Goal: Task Accomplishment & Management: Manage account settings

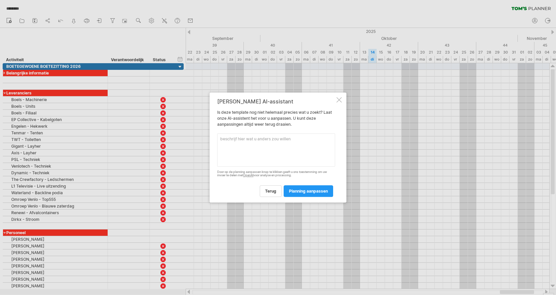
click at [248, 156] on textarea at bounding box center [276, 149] width 118 height 33
type textarea "overzichtelijker"
click at [306, 192] on span "planning aanpassen" at bounding box center [308, 190] width 39 height 5
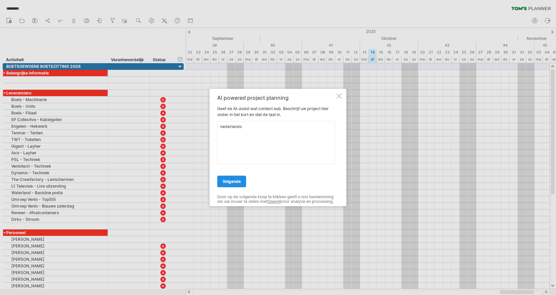
click at [228, 179] on span "volgende" at bounding box center [232, 181] width 18 height 5
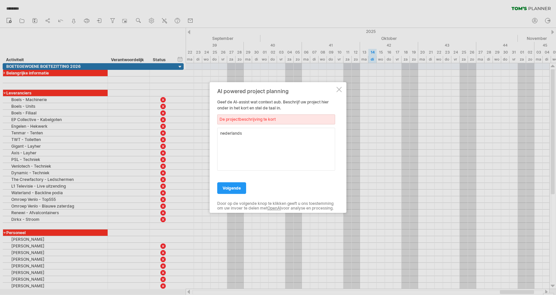
click at [246, 133] on textarea "nederlands" at bounding box center [276, 149] width 118 height 43
type textarea "Nederlands, projectplanning, strak"
click at [236, 187] on span "volgende" at bounding box center [232, 187] width 18 height 5
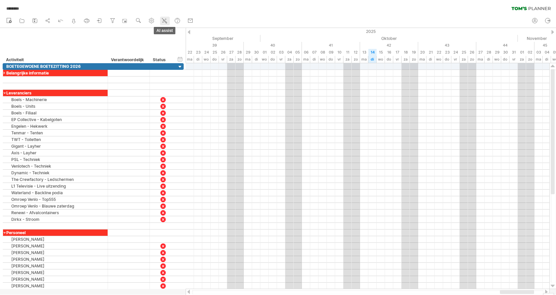
click at [162, 18] on icon at bounding box center [164, 20] width 7 height 7
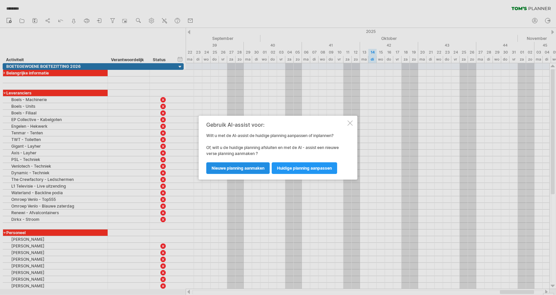
click at [251, 167] on span "nieuwe planning aanmaken" at bounding box center [238, 168] width 53 height 5
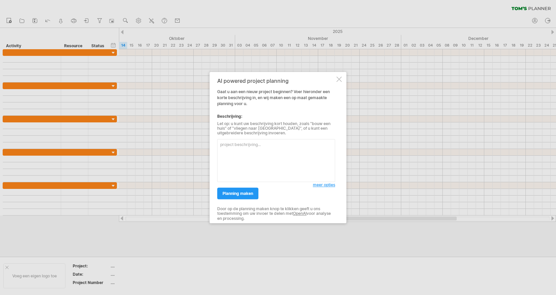
click at [339, 79] on div at bounding box center [339, 78] width 5 height 5
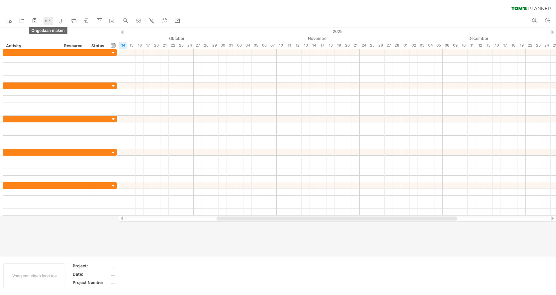
click at [48, 20] on icon at bounding box center [48, 21] width 4 height 2
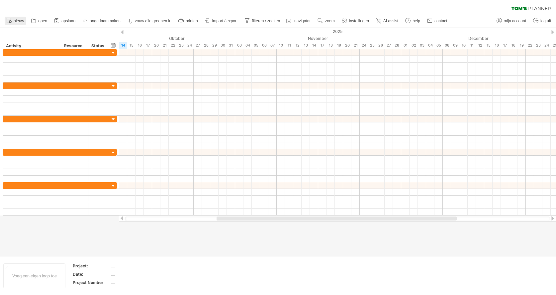
click at [19, 25] on link "nieuw" at bounding box center [15, 21] width 21 height 9
click at [42, 17] on link "open" at bounding box center [39, 21] width 20 height 9
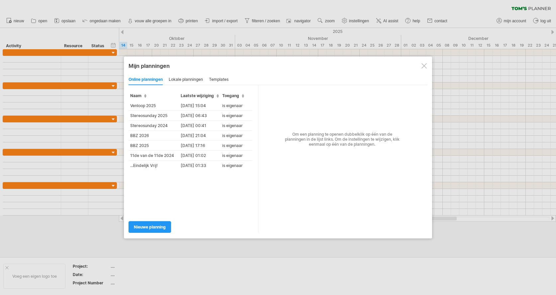
click at [188, 78] on div "lokale planningen" at bounding box center [186, 79] width 34 height 11
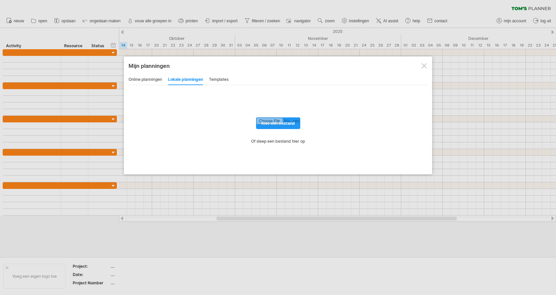
click at [150, 82] on div "online planningen" at bounding box center [146, 79] width 34 height 11
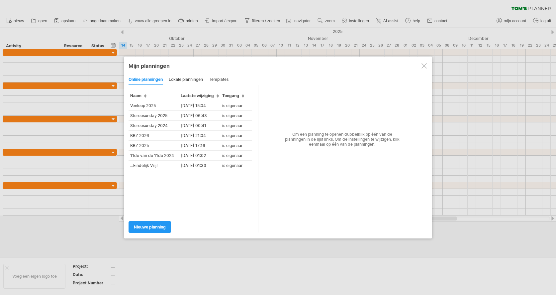
click at [228, 73] on div "Mijn planningen online delen/samenwerken online planningen lokale planningen te…" at bounding box center [278, 148] width 308 height 182
click at [226, 74] on div "templates" at bounding box center [219, 79] width 20 height 11
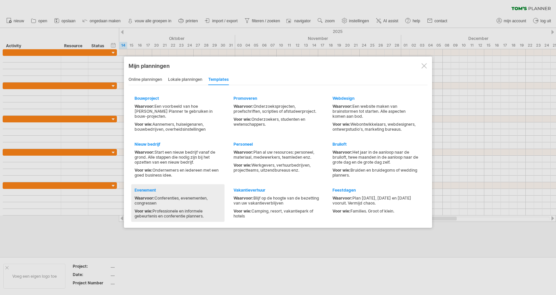
click at [169, 191] on div "Evenement" at bounding box center [178, 189] width 87 height 5
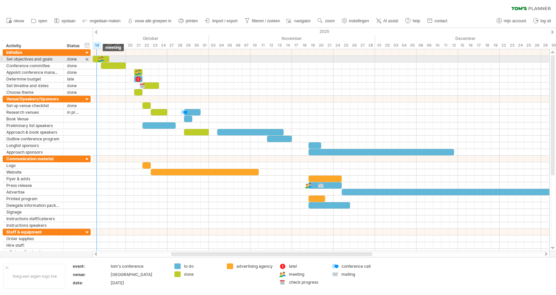
click at [98, 57] on div at bounding box center [101, 59] width 7 height 6
click at [99, 57] on div at bounding box center [100, 59] width 7 height 6
click at [99, 58] on div at bounding box center [101, 59] width 7 height 6
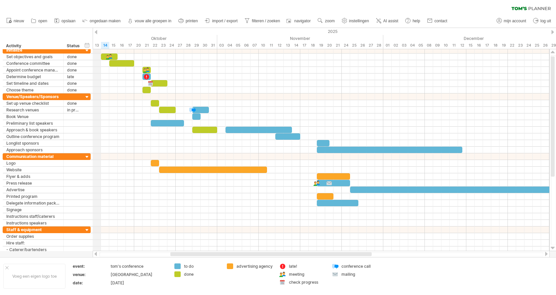
click at [98, 30] on div "2025" at bounding box center [59, 31] width 1030 height 7
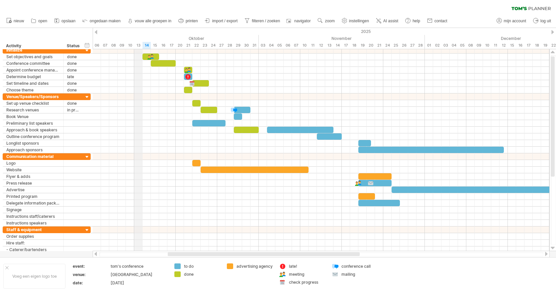
drag, startPoint x: 93, startPoint y: 32, endPoint x: 136, endPoint y: 33, distance: 43.2
click at [136, 33] on div "2025" at bounding box center [101, 31] width 1030 height 7
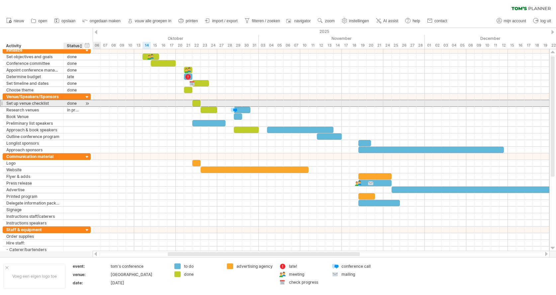
click at [79, 103] on div "done" at bounding box center [73, 103] width 13 height 6
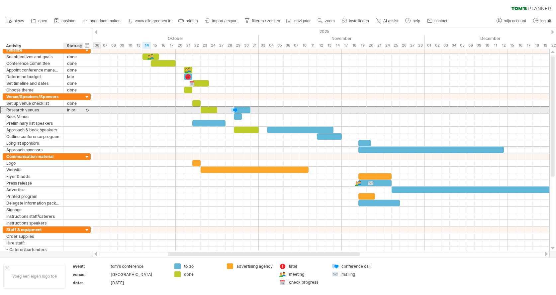
click at [79, 109] on div "in progress" at bounding box center [73, 110] width 13 height 6
click at [86, 109] on div at bounding box center [87, 110] width 6 height 7
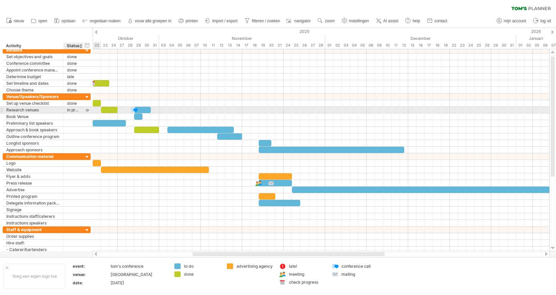
click at [86, 109] on div at bounding box center [87, 110] width 6 height 7
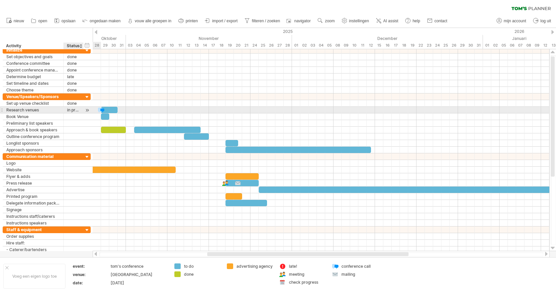
click at [86, 109] on div at bounding box center [87, 110] width 6 height 7
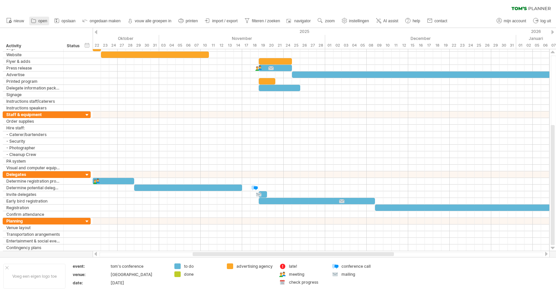
click at [34, 17] on icon at bounding box center [33, 20] width 7 height 7
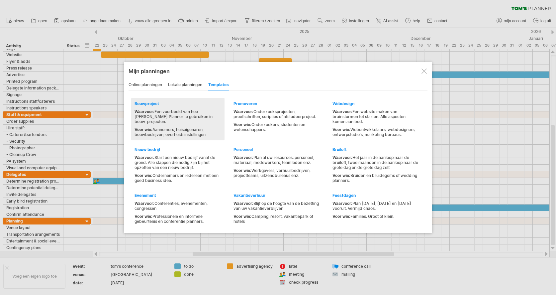
click at [196, 121] on div "Waarvoor: Een voorbeeld van hoe [PERSON_NAME] Planner te gebruiken in bouw-proj…" at bounding box center [178, 123] width 87 height 28
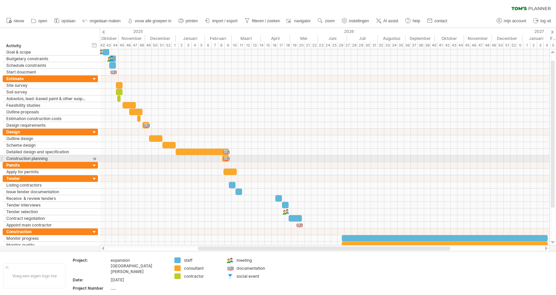
click at [127, 164] on div at bounding box center [325, 165] width 450 height 7
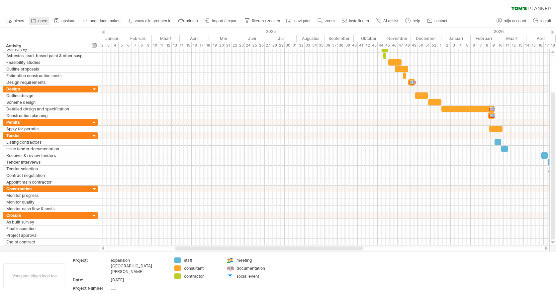
click at [46, 20] on span "open" at bounding box center [42, 21] width 9 height 5
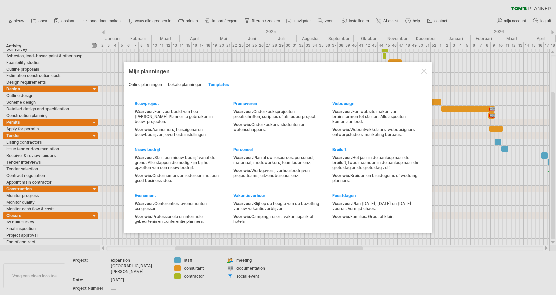
click at [135, 86] on div "online planningen" at bounding box center [146, 85] width 34 height 11
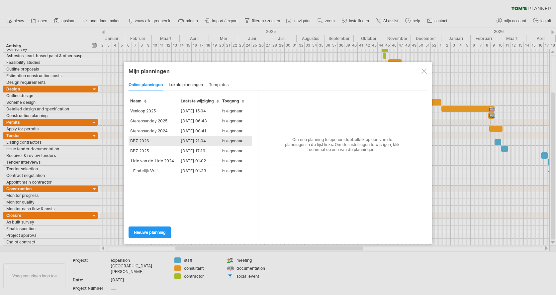
click at [145, 139] on td "BBZ 2026" at bounding box center [154, 141] width 51 height 10
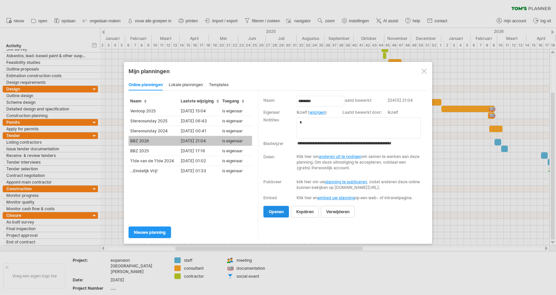
click at [280, 214] on span "openen" at bounding box center [276, 211] width 15 height 5
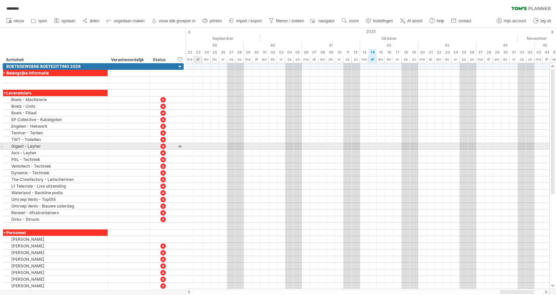
click at [197, 149] on div at bounding box center [368, 146] width 364 height 7
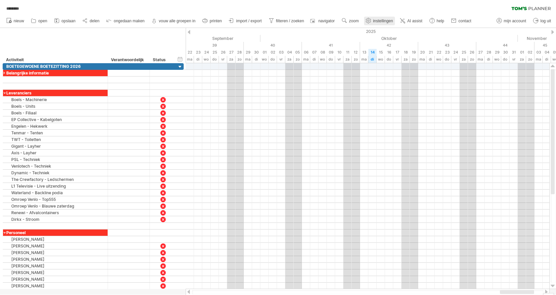
click at [372, 18] on use at bounding box center [368, 20] width 7 height 7
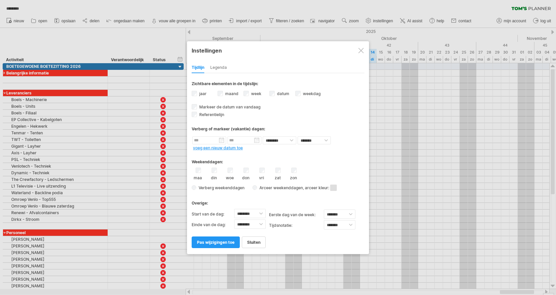
click at [224, 94] on div "maand" at bounding box center [231, 94] width 26 height 9
click at [197, 95] on div "jaar" at bounding box center [205, 94] width 26 height 9
click at [220, 60] on div "Tijdlijn Legenda" at bounding box center [278, 66] width 173 height 14
click at [220, 67] on div "Legenda" at bounding box center [218, 67] width 17 height 11
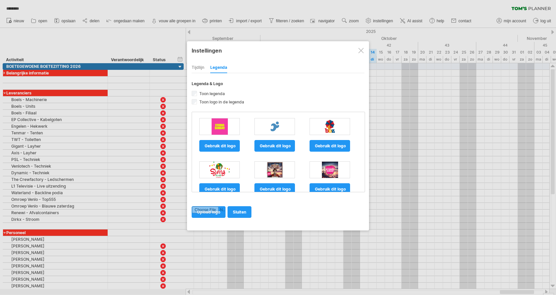
click at [195, 68] on div "Tijdlijn" at bounding box center [198, 67] width 13 height 11
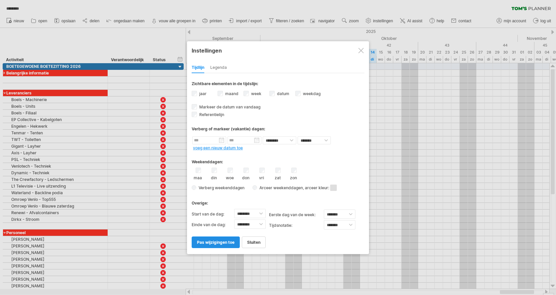
click at [219, 245] on link "pas wijzigingen toe" at bounding box center [216, 242] width 48 height 12
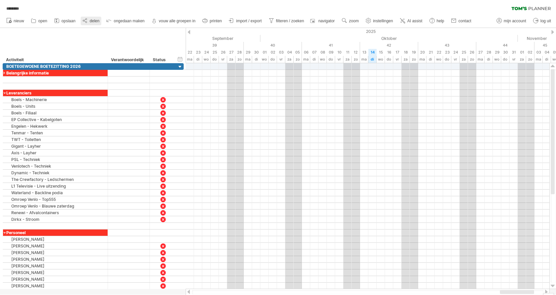
click at [94, 23] on link "delen" at bounding box center [91, 21] width 21 height 9
click at [216, 19] on span "printen" at bounding box center [216, 21] width 12 height 5
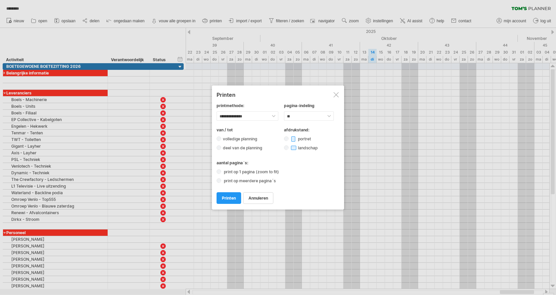
click at [241, 181] on label "print op meerdere pagina´s" at bounding box center [251, 180] width 59 height 5
click at [235, 167] on div "aantal pagina´s: print op 1 pagina (zoom to fit) print op meerdere pagina´s" at bounding box center [278, 171] width 123 height 23
click at [234, 170] on label "print op 1 pagina (zoom to fit)" at bounding box center [253, 171] width 62 height 5
click at [237, 146] on label "deel van de planning" at bounding box center [244, 147] width 47 height 5
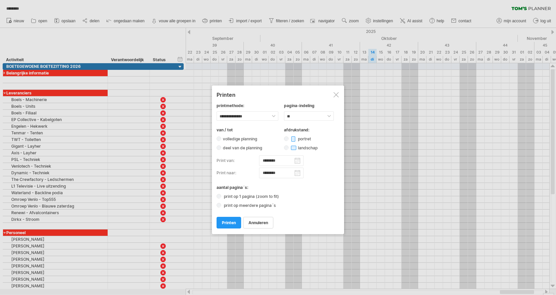
click at [238, 139] on label "volledige planning" at bounding box center [242, 138] width 42 height 5
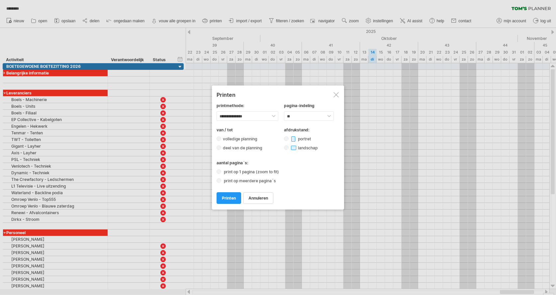
click at [337, 95] on div at bounding box center [336, 94] width 5 height 5
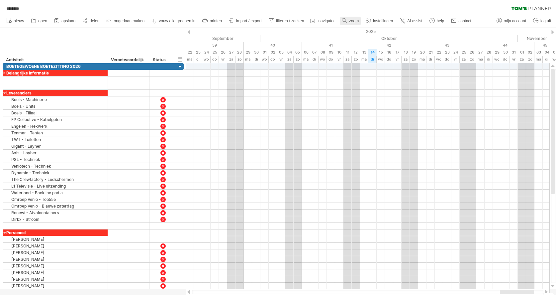
click at [353, 21] on span "zoom" at bounding box center [354, 21] width 10 height 5
click at [371, 60] on div "Uur" at bounding box center [374, 61] width 37 height 11
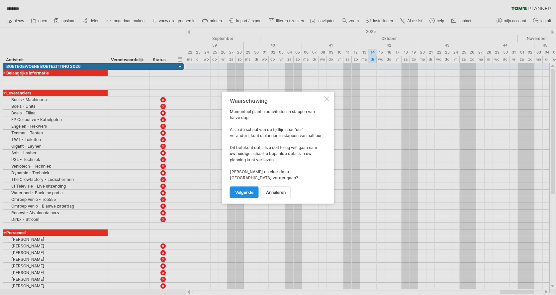
click at [247, 191] on span "volgende" at bounding box center [244, 191] width 18 height 5
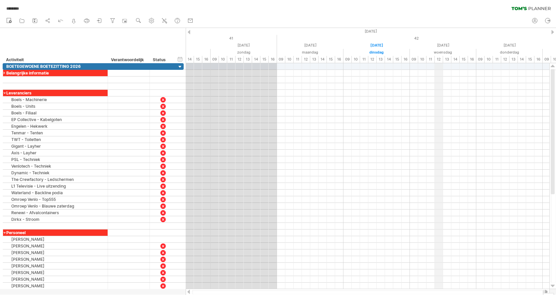
click at [435, 33] on div "[DATE]" at bounding box center [311, 31] width 1662 height 7
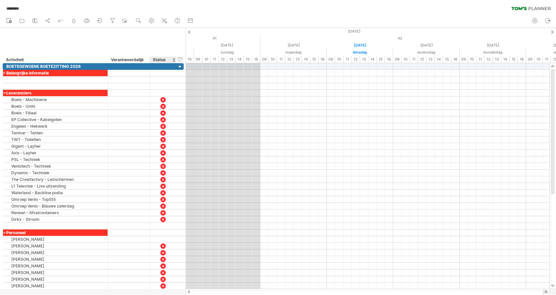
drag, startPoint x: 186, startPoint y: 44, endPoint x: 170, endPoint y: 45, distance: 16.3
click at [170, 45] on div "Probeert verbinding te maken met [DOMAIN_NAME] Opnieuw verbonden 0% ******** wi…" at bounding box center [278, 147] width 556 height 295
drag, startPoint x: 185, startPoint y: 28, endPoint x: 178, endPoint y: 28, distance: 7.3
click at [178, 28] on div "**********" at bounding box center [93, 45] width 186 height 35
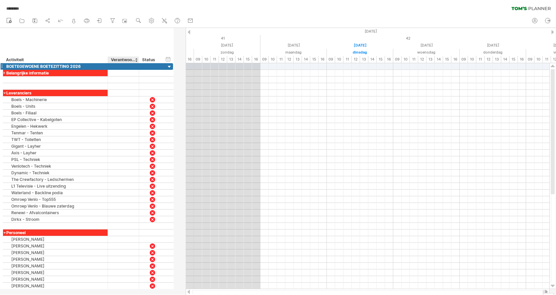
drag, startPoint x: 148, startPoint y: 62, endPoint x: 137, endPoint y: 63, distance: 11.0
click at [137, 63] on div "Probeert verbinding te maken met [DOMAIN_NAME] Opnieuw verbonden 0% automatisch…" at bounding box center [278, 147] width 556 height 295
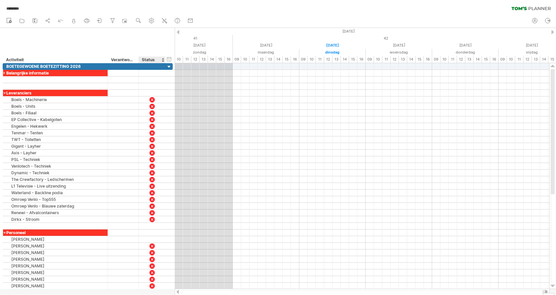
drag, startPoint x: 175, startPoint y: 58, endPoint x: 162, endPoint y: 59, distance: 13.6
click at [162, 59] on div "Probeert verbinding te maken met [DOMAIN_NAME] Opnieuw verbonden 0% automatisch…" at bounding box center [278, 147] width 556 height 295
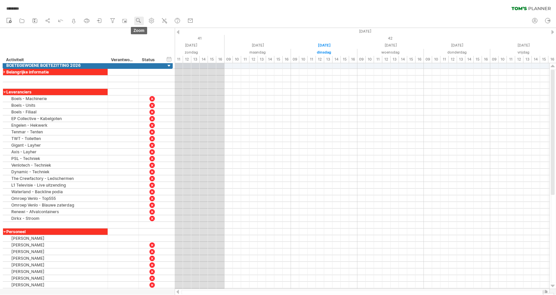
click at [139, 22] on circle at bounding box center [138, 20] width 5 height 5
click at [169, 52] on div "Dag" at bounding box center [160, 51] width 37 height 11
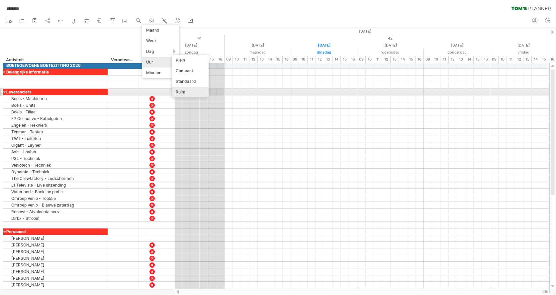
click at [184, 92] on div "Ruim" at bounding box center [190, 92] width 37 height 11
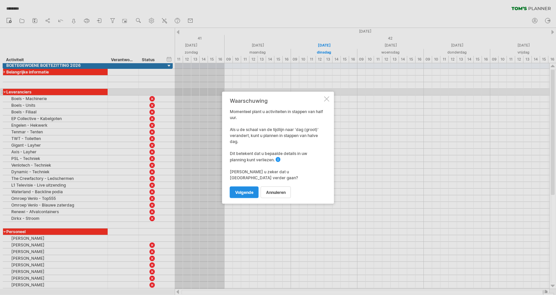
click at [243, 189] on span "volgende" at bounding box center [244, 191] width 18 height 5
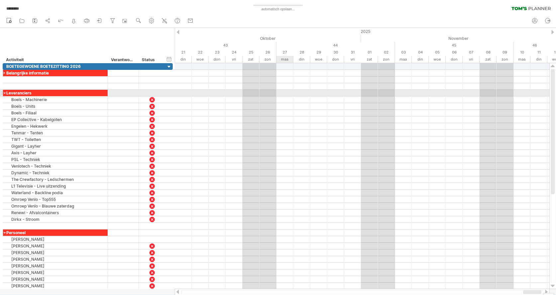
click at [287, 92] on div at bounding box center [362, 93] width 375 height 7
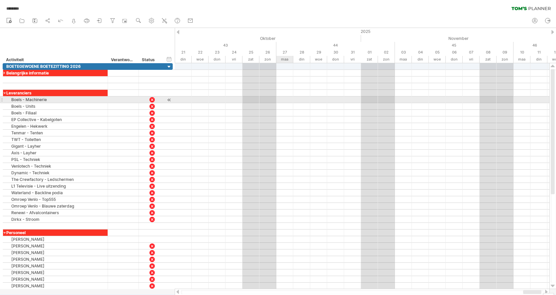
click at [286, 99] on div at bounding box center [362, 99] width 375 height 7
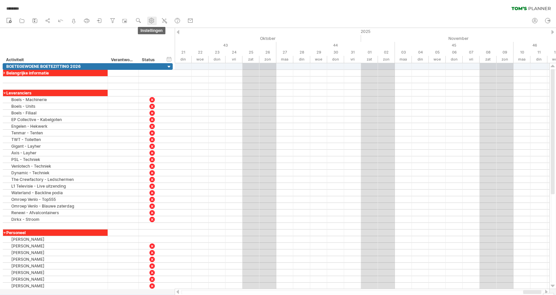
click at [150, 19] on icon at bounding box center [151, 20] width 5 height 5
click at [144, 21] on link "zoom" at bounding box center [139, 21] width 10 height 9
click at [167, 52] on div "Dag" at bounding box center [166, 51] width 37 height 11
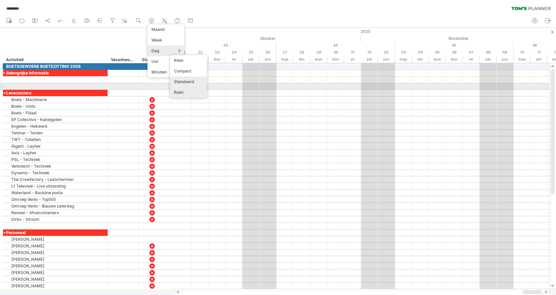
click at [184, 83] on div "Standaard" at bounding box center [188, 81] width 37 height 11
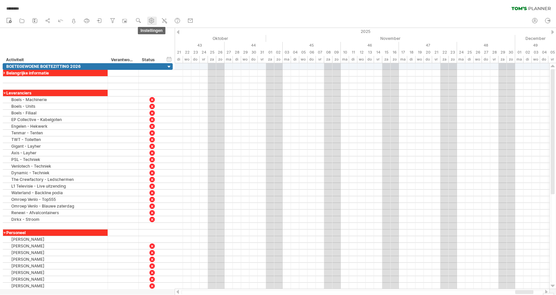
click at [152, 21] on circle at bounding box center [152, 21] width 2 height 2
click at [141, 20] on use at bounding box center [138, 20] width 7 height 7
click at [173, 49] on div "Dag" at bounding box center [163, 50] width 37 height 11
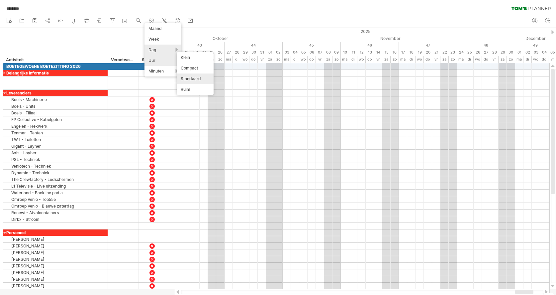
click at [166, 57] on div "Uur" at bounding box center [163, 60] width 37 height 11
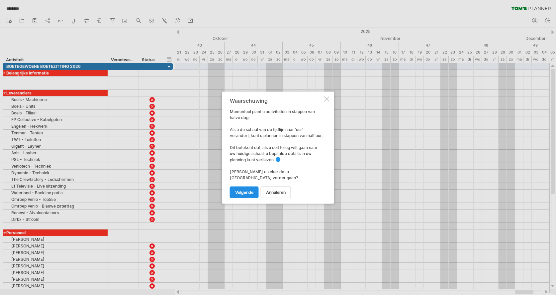
click at [247, 192] on span "volgende" at bounding box center [244, 191] width 18 height 5
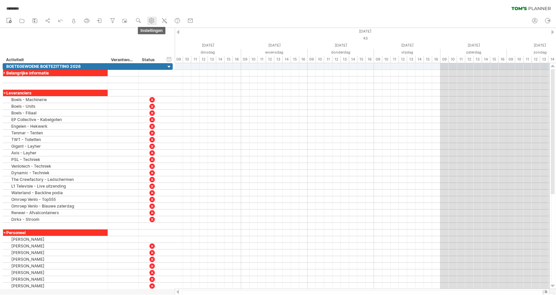
click at [150, 22] on use at bounding box center [151, 20] width 7 height 7
click at [140, 20] on circle at bounding box center [138, 20] width 5 height 5
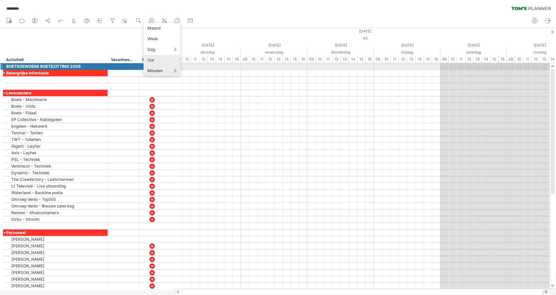
click at [162, 68] on div "Minuten" at bounding box center [162, 70] width 37 height 11
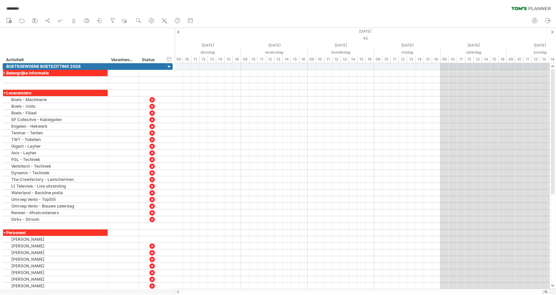
click at [234, 25] on div "nieuw open" at bounding box center [278, 21] width 556 height 14
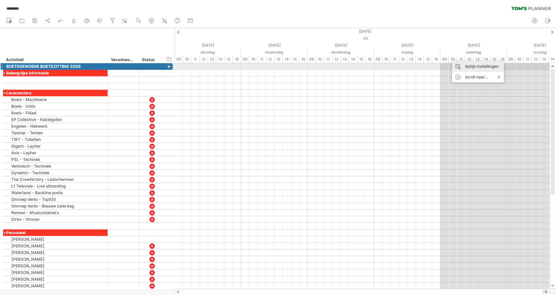
click at [463, 64] on div "tijdlijn instellingen" at bounding box center [478, 66] width 52 height 11
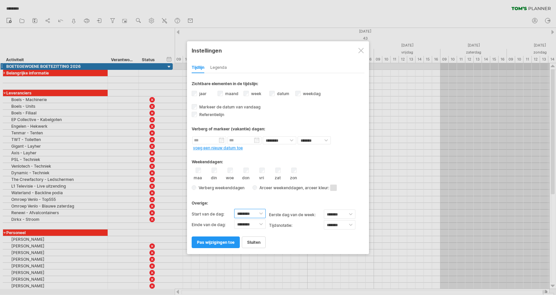
select select "*"
select select "**"
click at [220, 245] on link "pas wijzigingen toe" at bounding box center [216, 242] width 48 height 12
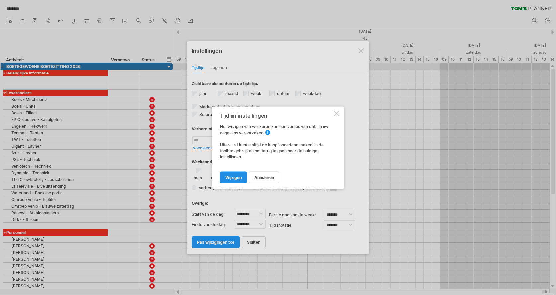
click at [237, 178] on span "wijzigen" at bounding box center [233, 176] width 17 height 5
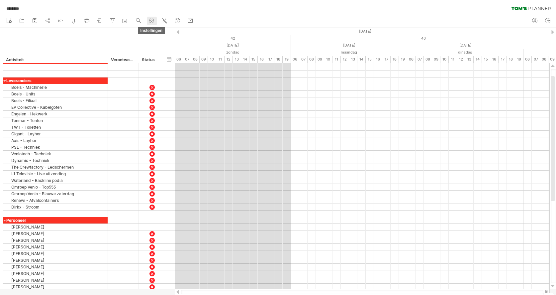
click at [151, 18] on use at bounding box center [151, 20] width 7 height 7
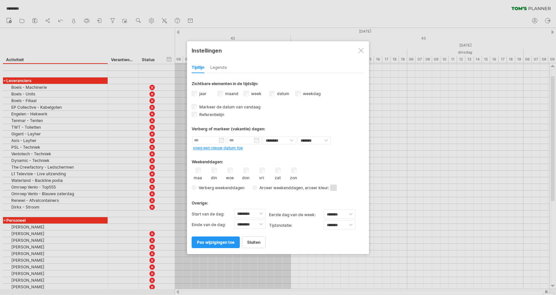
click at [133, 18] on div at bounding box center [278, 147] width 556 height 295
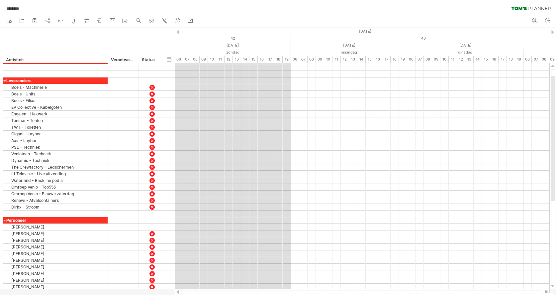
click at [159, 18] on ul "nieuw open" at bounding box center [99, 21] width 193 height 14
click at [152, 19] on icon at bounding box center [151, 20] width 5 height 5
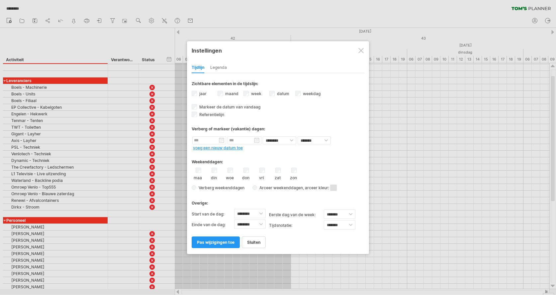
click at [228, 145] on link "voeg een nieuw datum toe" at bounding box center [218, 147] width 50 height 5
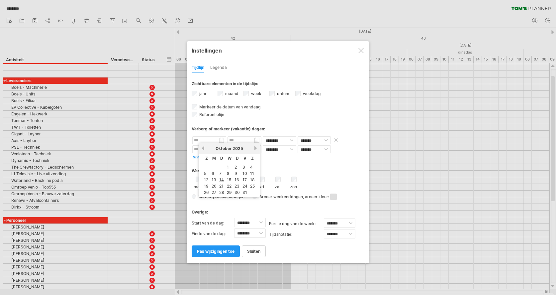
click at [205, 139] on input "text" at bounding box center [209, 140] width 34 height 8
select select "*"
click at [315, 120] on div "Verberg of markeer (vakantie) dagen:" at bounding box center [278, 126] width 173 height 16
click at [215, 250] on span "pas wijzigingen toe" at bounding box center [216, 251] width 38 height 5
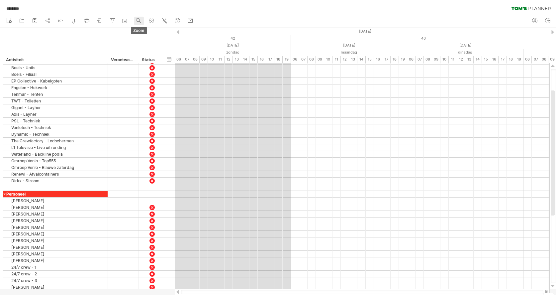
click at [140, 19] on use at bounding box center [138, 20] width 7 height 7
click at [158, 28] on div "Maand" at bounding box center [162, 28] width 37 height 11
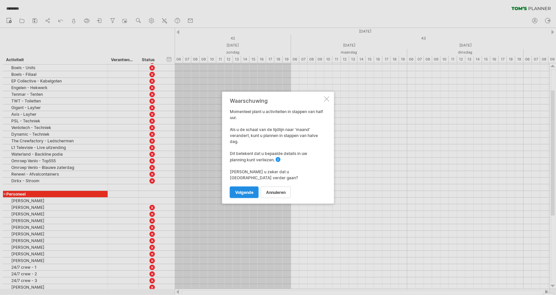
click at [246, 189] on span "volgende" at bounding box center [244, 191] width 18 height 5
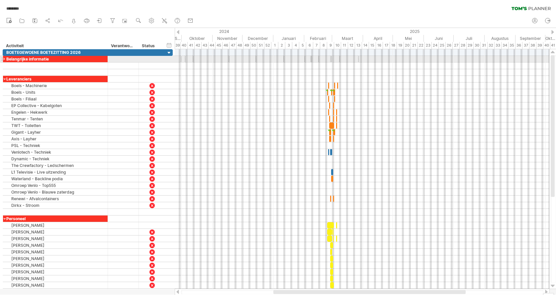
click at [4, 59] on div at bounding box center [4, 59] width 3 height 6
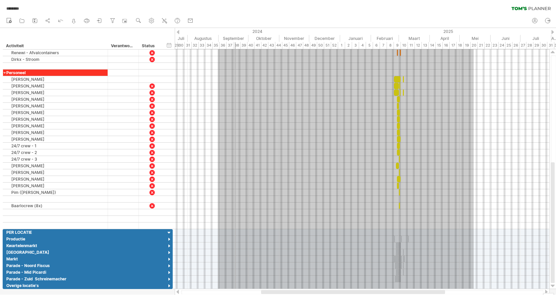
drag, startPoint x: 218, startPoint y: 52, endPoint x: 474, endPoint y: 324, distance: 373.1
click at [474, 294] on html "vooruitgang(100%) Probeert verbinding te maken met [DOMAIN_NAME] Opnieuw verbon…" at bounding box center [278, 148] width 556 height 296
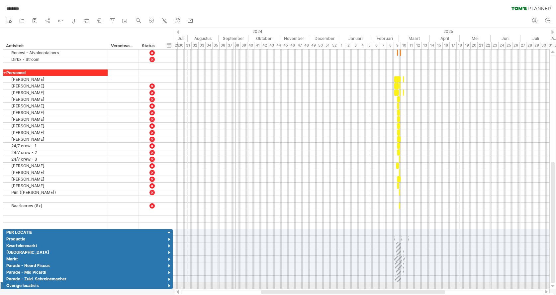
click at [462, 288] on div at bounding box center [362, 285] width 375 height 7
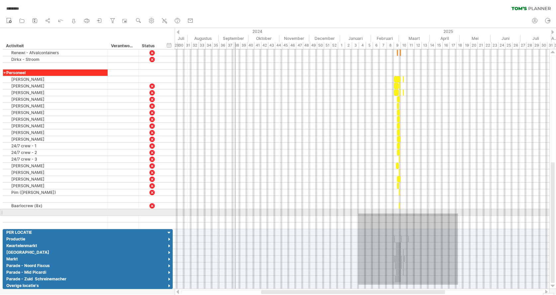
drag, startPoint x: 458, startPoint y: 285, endPoint x: 359, endPoint y: 212, distance: 122.6
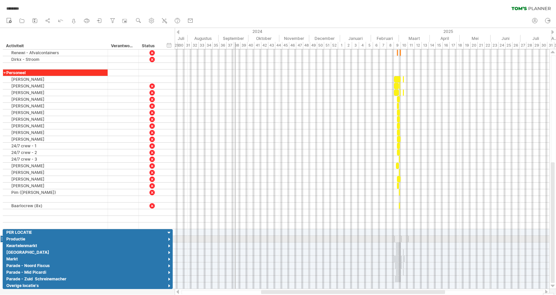
click at [390, 238] on div at bounding box center [362, 239] width 375 height 7
click at [394, 238] on div at bounding box center [362, 239] width 375 height 7
drag, startPoint x: 405, startPoint y: 243, endPoint x: 381, endPoint y: 212, distance: 39.2
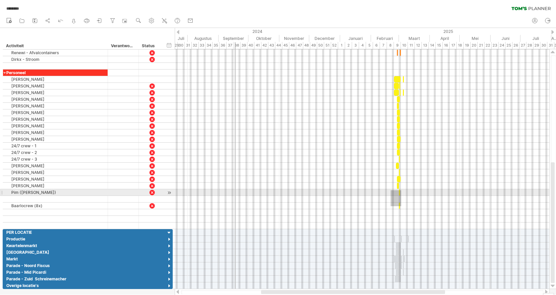
drag, startPoint x: 399, startPoint y: 203, endPoint x: 373, endPoint y: 154, distance: 55.3
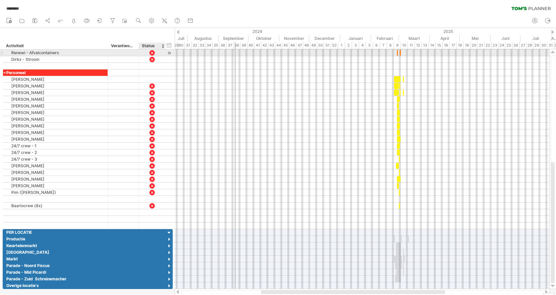
click at [172, 51] on div at bounding box center [169, 53] width 6 height 7
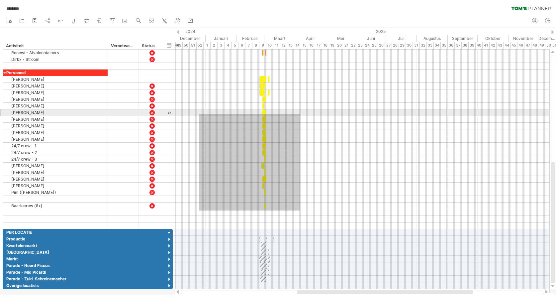
drag, startPoint x: 300, startPoint y: 210, endPoint x: 198, endPoint y: 110, distance: 142.9
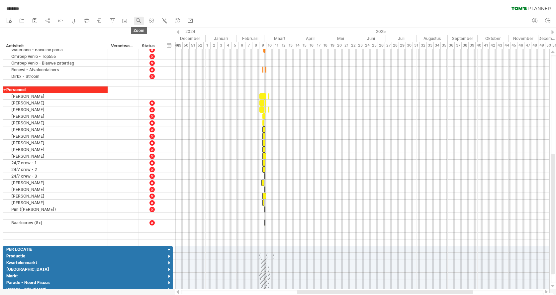
click at [140, 20] on circle at bounding box center [138, 20] width 5 height 5
click at [151, 42] on div "Week" at bounding box center [162, 39] width 37 height 11
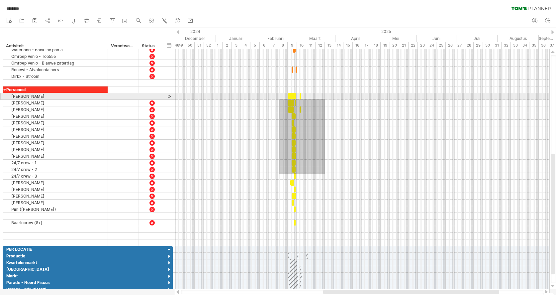
drag, startPoint x: 325, startPoint y: 174, endPoint x: 264, endPoint y: 75, distance: 116.8
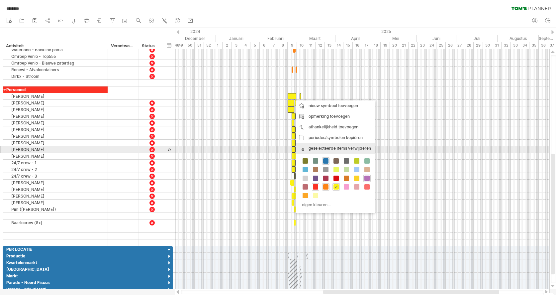
click at [353, 148] on span "geselecteerde items verwijderen" at bounding box center [340, 148] width 62 height 5
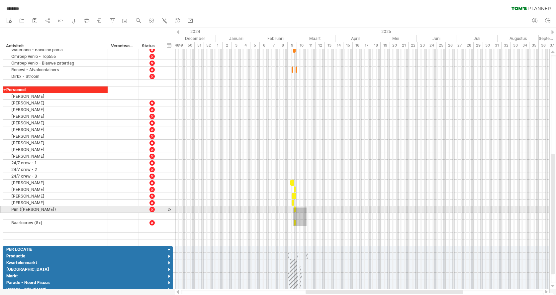
drag, startPoint x: 300, startPoint y: 219, endPoint x: 253, endPoint y: 105, distance: 123.3
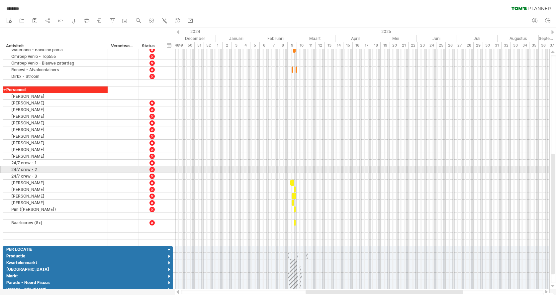
click at [309, 172] on div at bounding box center [362, 169] width 375 height 7
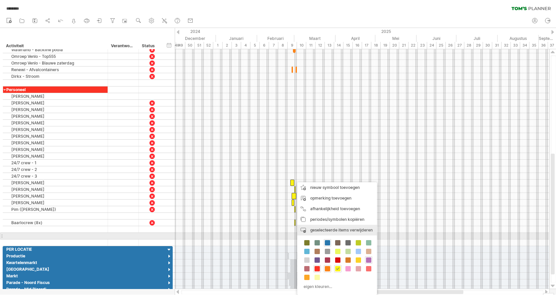
click at [314, 233] on div "periode verwijderen geselecteerde items verwijderen" at bounding box center [337, 230] width 80 height 11
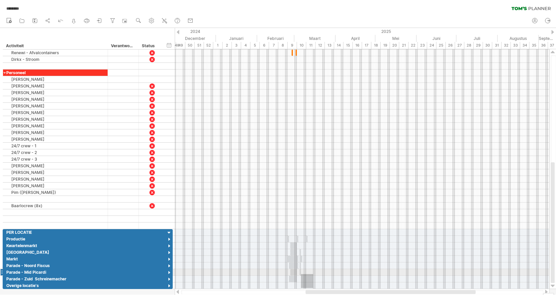
drag, startPoint x: 313, startPoint y: 288, endPoint x: 255, endPoint y: 202, distance: 103.6
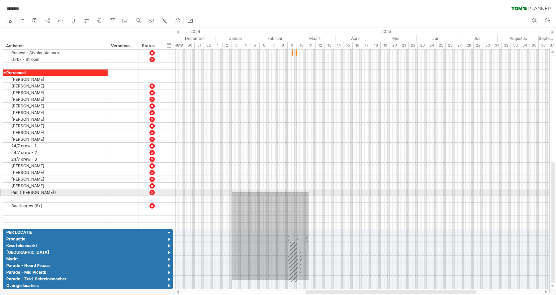
drag, startPoint x: 309, startPoint y: 280, endPoint x: 232, endPoint y: 186, distance: 120.9
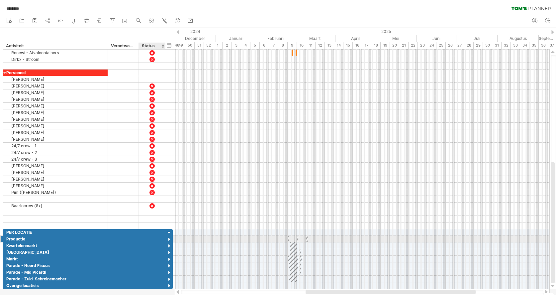
click at [169, 241] on div at bounding box center [169, 239] width 6 height 6
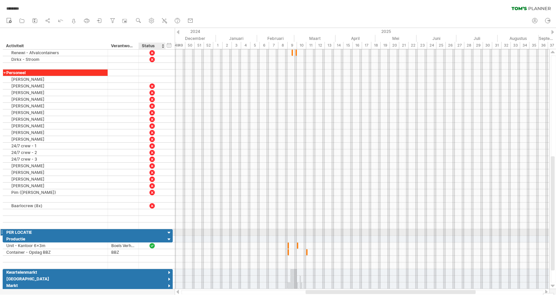
click at [169, 233] on div at bounding box center [169, 233] width 6 height 6
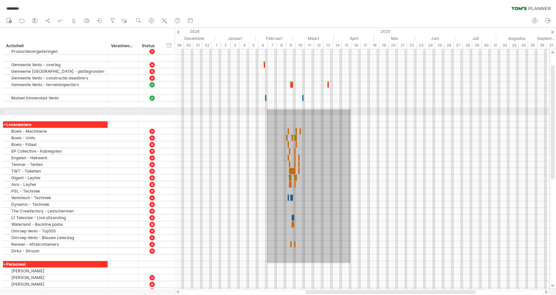
drag, startPoint x: 351, startPoint y: 263, endPoint x: 262, endPoint y: 91, distance: 193.4
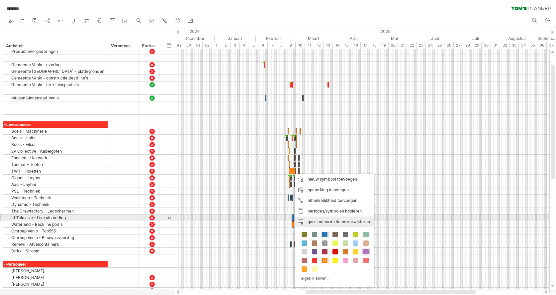
click at [316, 220] on span "geselecteerde items verwijderen" at bounding box center [339, 221] width 62 height 5
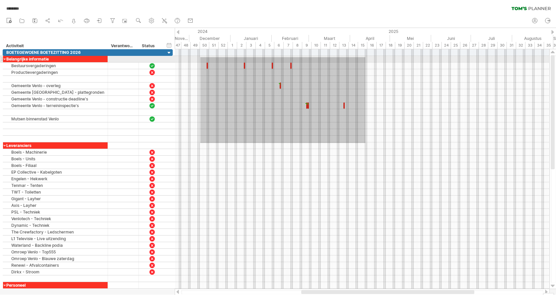
drag, startPoint x: 350, startPoint y: 143, endPoint x: 198, endPoint y: 54, distance: 176.0
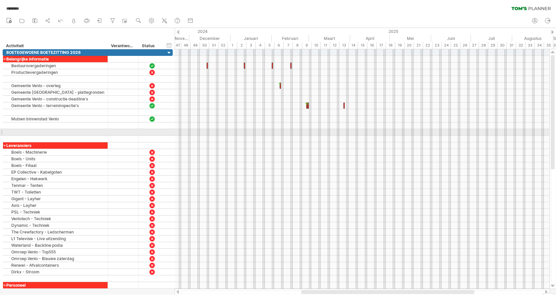
click at [292, 131] on div at bounding box center [362, 132] width 375 height 7
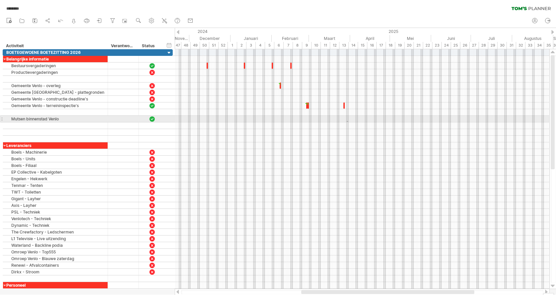
drag, startPoint x: 348, startPoint y: 122, endPoint x: 312, endPoint y: 58, distance: 72.8
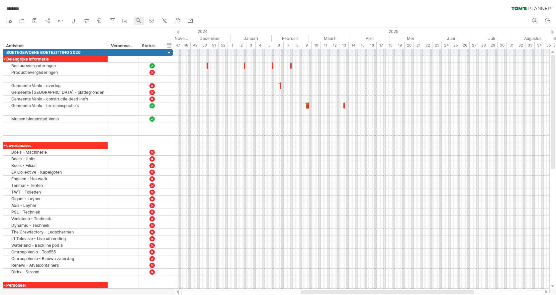
click at [135, 19] on ul "nieuw open" at bounding box center [99, 21] width 193 height 14
click at [138, 21] on use at bounding box center [138, 20] width 7 height 7
click at [154, 52] on div "Dag" at bounding box center [160, 51] width 37 height 11
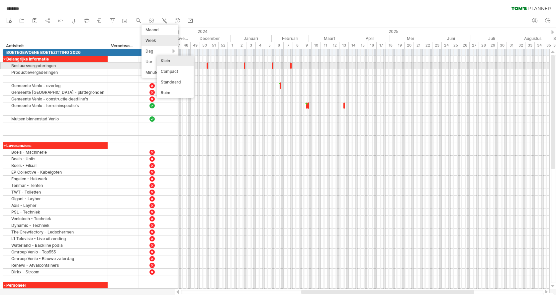
click at [185, 62] on div "Klein" at bounding box center [175, 61] width 37 height 11
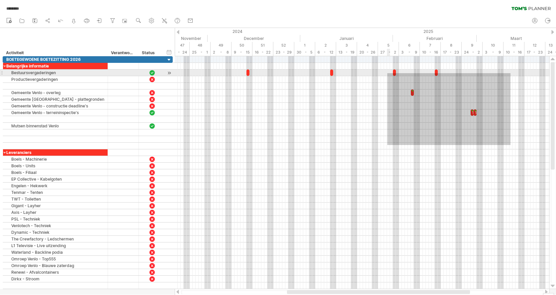
drag, startPoint x: 511, startPoint y: 145, endPoint x: 349, endPoint y: 59, distance: 183.3
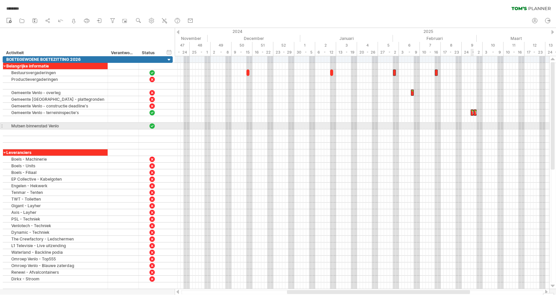
click at [477, 127] on div at bounding box center [362, 126] width 375 height 7
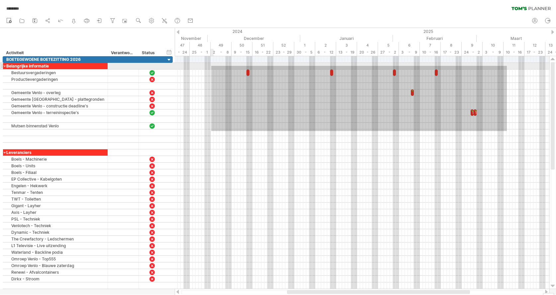
drag, startPoint x: 504, startPoint y: 131, endPoint x: 208, endPoint y: 62, distance: 303.9
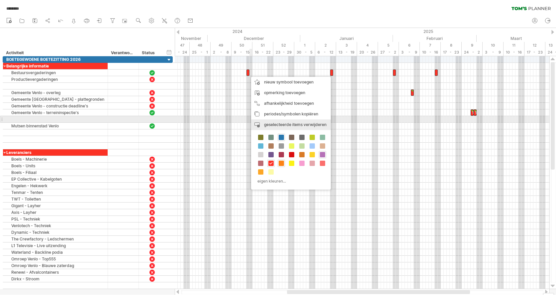
click at [278, 121] on div "periode verwijderen geselecteerde items verwijderen" at bounding box center [291, 124] width 80 height 11
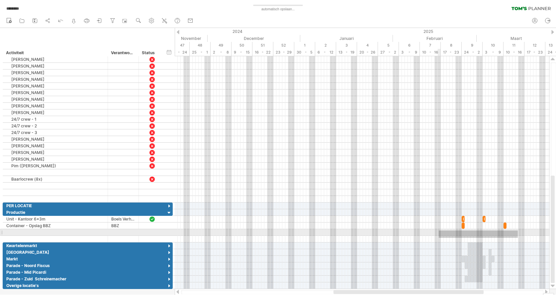
drag, startPoint x: 511, startPoint y: 236, endPoint x: 394, endPoint y: 217, distance: 118.4
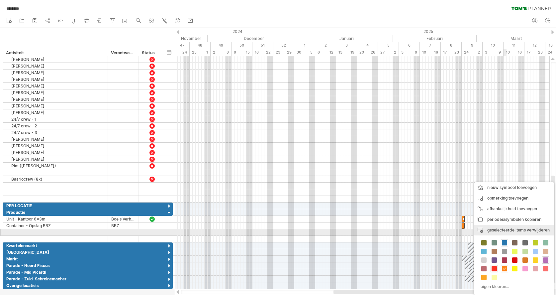
click at [506, 230] on span "geselecteerde items verwijderen" at bounding box center [519, 229] width 62 height 5
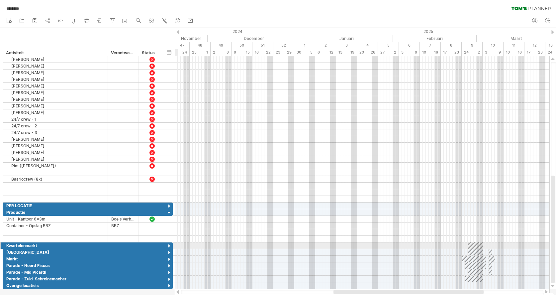
click at [169, 246] on div at bounding box center [169, 246] width 6 height 6
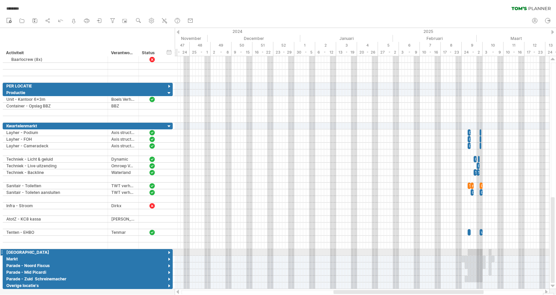
click at [169, 253] on div at bounding box center [169, 253] width 6 height 6
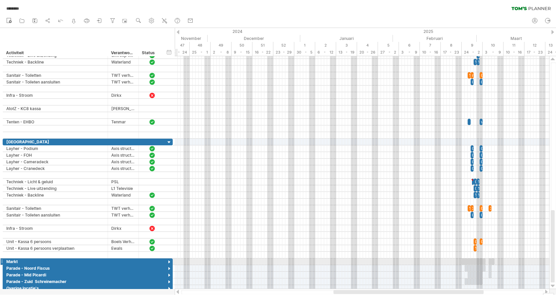
click at [171, 260] on div at bounding box center [169, 262] width 6 height 6
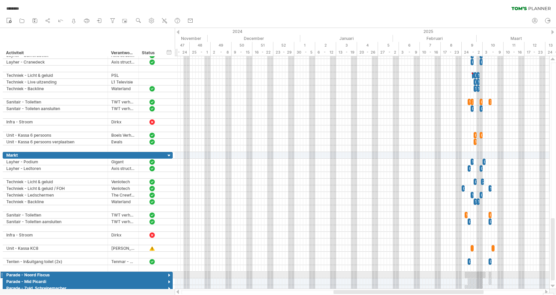
click at [171, 273] on div at bounding box center [169, 275] width 6 height 6
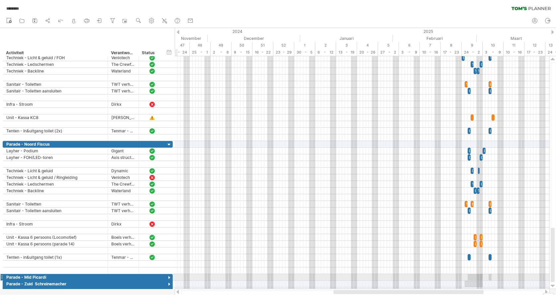
click at [169, 277] on div at bounding box center [169, 278] width 6 height 6
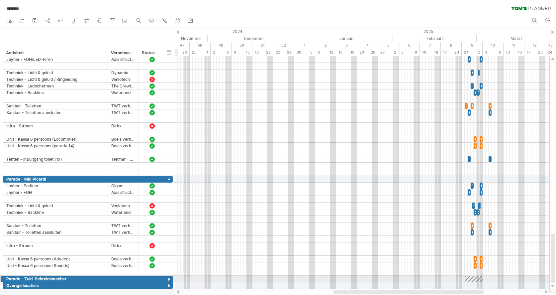
click at [170, 278] on div at bounding box center [169, 279] width 6 height 6
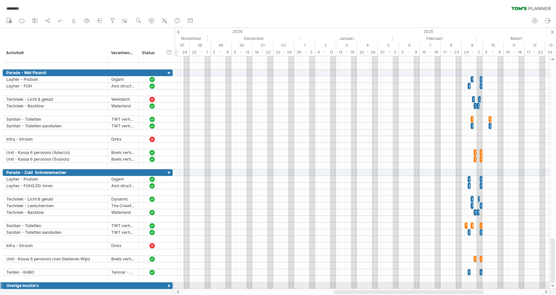
click at [169, 286] on div at bounding box center [169, 286] width 6 height 6
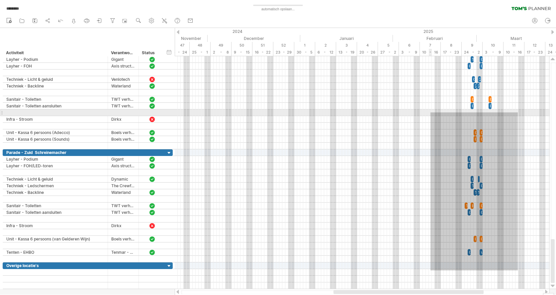
drag, startPoint x: 518, startPoint y: 270, endPoint x: 434, endPoint y: 100, distance: 190.0
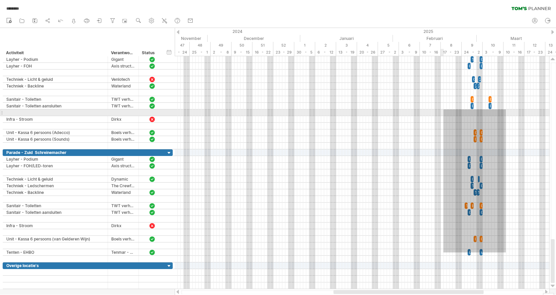
drag, startPoint x: 506, startPoint y: 252, endPoint x: 446, endPoint y: 104, distance: 159.5
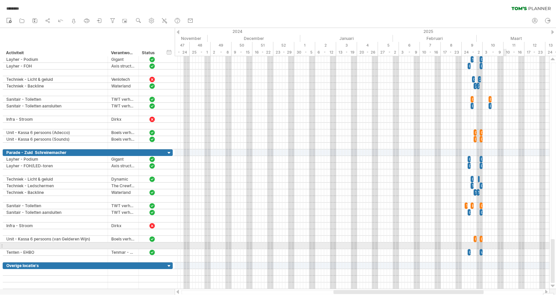
click at [506, 247] on div at bounding box center [362, 245] width 375 height 7
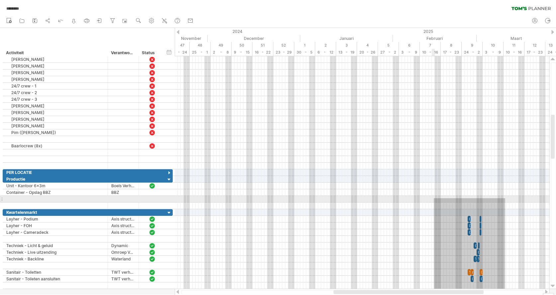
drag, startPoint x: 506, startPoint y: 272, endPoint x: 437, endPoint y: 201, distance: 99.0
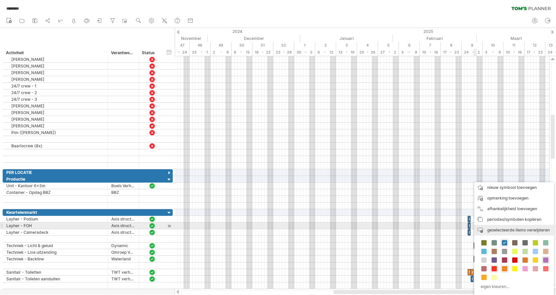
click at [498, 226] on div "periode verwijderen geselecteerde items verwijderen" at bounding box center [515, 230] width 80 height 11
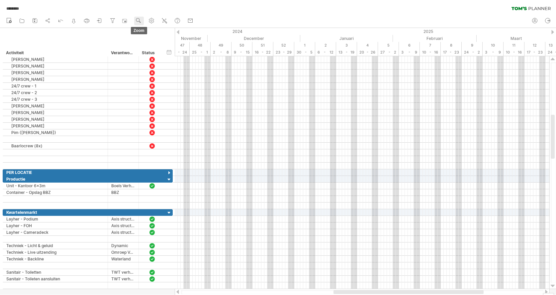
click at [144, 21] on link "zoom" at bounding box center [139, 21] width 10 height 9
click at [153, 26] on div "Maand" at bounding box center [166, 29] width 37 height 11
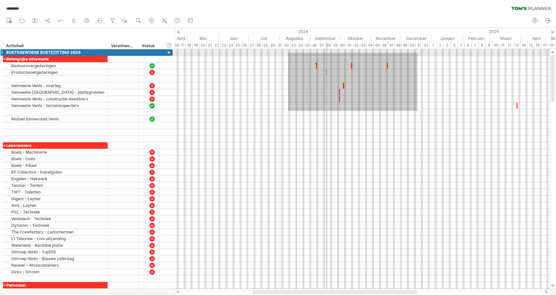
drag, startPoint x: 418, startPoint y: 111, endPoint x: 264, endPoint y: 40, distance: 169.4
click at [264, 40] on div "Probeert verbinding te maken met [DOMAIN_NAME] Opnieuw verbonden 0% ******** wi…" at bounding box center [278, 147] width 556 height 295
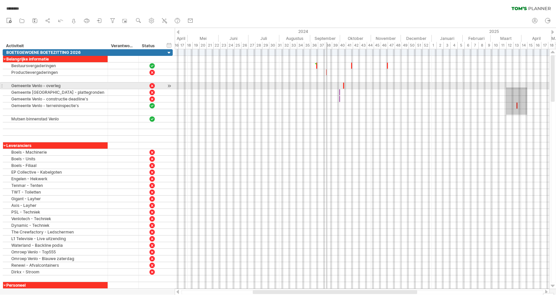
drag, startPoint x: 527, startPoint y: 114, endPoint x: 501, endPoint y: 83, distance: 40.6
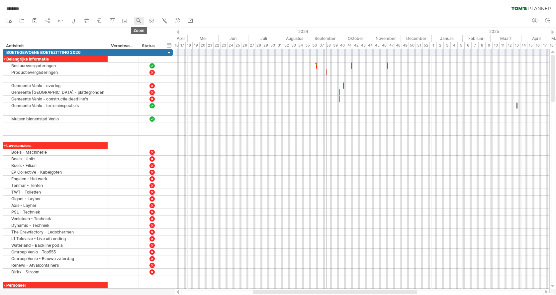
click at [143, 21] on link "zoom" at bounding box center [139, 21] width 10 height 9
click at [158, 42] on div "Week" at bounding box center [164, 40] width 37 height 11
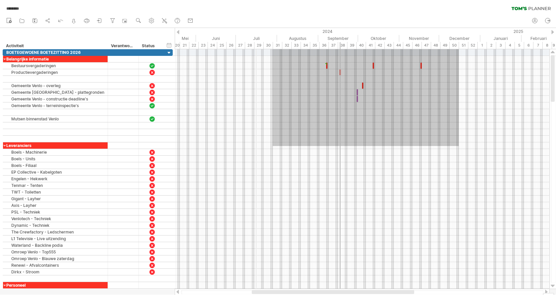
drag, startPoint x: 463, startPoint y: 148, endPoint x: 251, endPoint y: 46, distance: 235.0
click at [251, 46] on div "Probeert verbinding te maken met [DOMAIN_NAME] Opnieuw verbonden 0% automatisch…" at bounding box center [278, 147] width 556 height 295
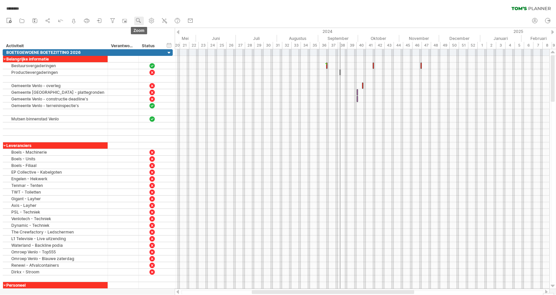
click at [142, 19] on use at bounding box center [138, 20] width 7 height 7
click at [159, 52] on div "Dag" at bounding box center [164, 49] width 37 height 11
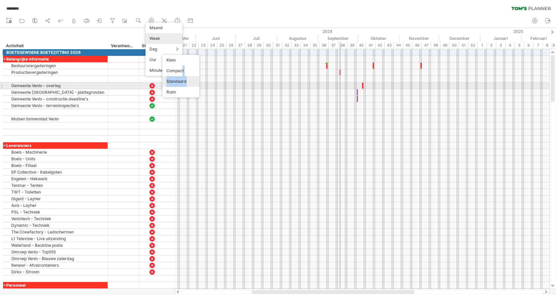
drag, startPoint x: 182, startPoint y: 71, endPoint x: 184, endPoint y: 84, distance: 13.1
click at [184, 84] on div "Klein Compact Standaard Ruim" at bounding box center [181, 76] width 37 height 43
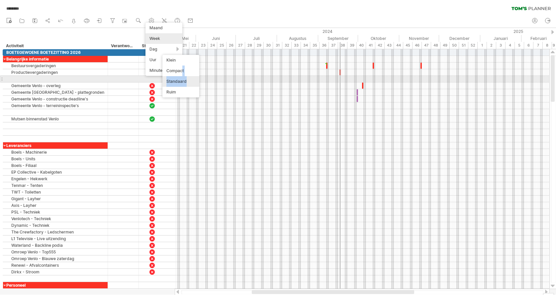
click at [182, 80] on div "Standaard" at bounding box center [181, 81] width 37 height 11
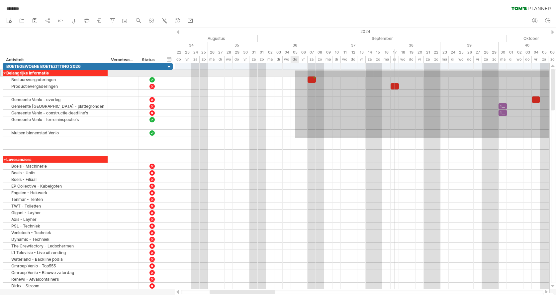
drag, startPoint x: 438, startPoint y: 138, endPoint x: 295, endPoint y: 70, distance: 157.3
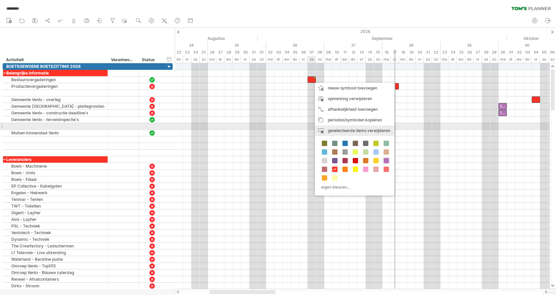
click at [333, 130] on span "geselecteerde items verwijderen" at bounding box center [359, 130] width 62 height 5
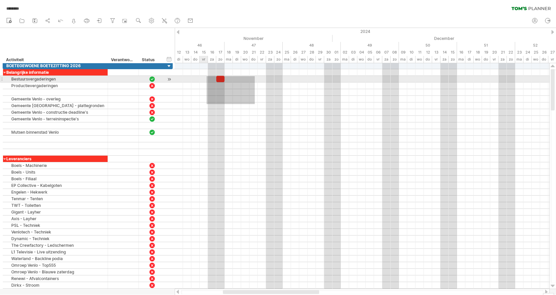
drag, startPoint x: 251, startPoint y: 103, endPoint x: 207, endPoint y: 75, distance: 51.4
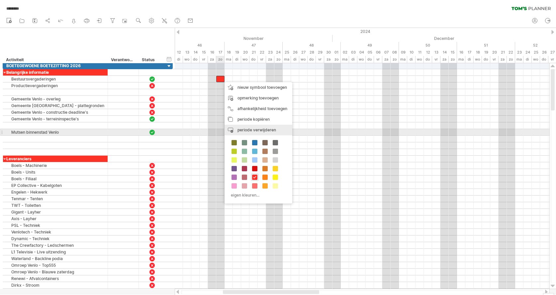
click at [250, 133] on div "periode verwijderen geselecteerde items verwijderen" at bounding box center [259, 130] width 68 height 11
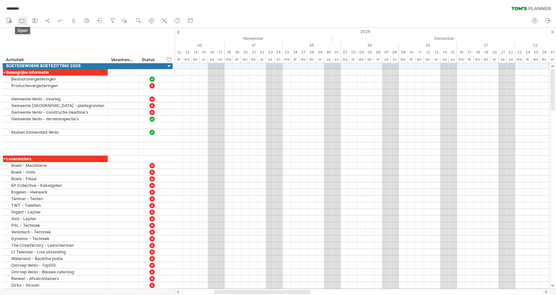
click at [23, 21] on icon at bounding box center [22, 20] width 7 height 7
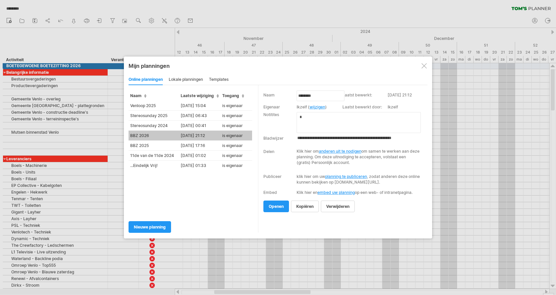
click at [150, 135] on td "BBZ 2026" at bounding box center [154, 136] width 51 height 10
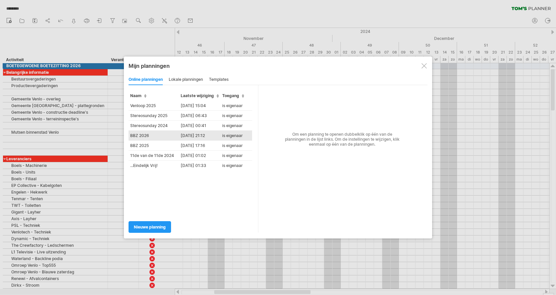
click at [151, 137] on td "BBZ 2026" at bounding box center [154, 136] width 51 height 10
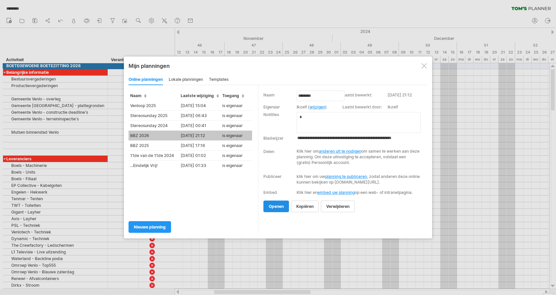
click at [278, 209] on span "openen" at bounding box center [276, 206] width 15 height 5
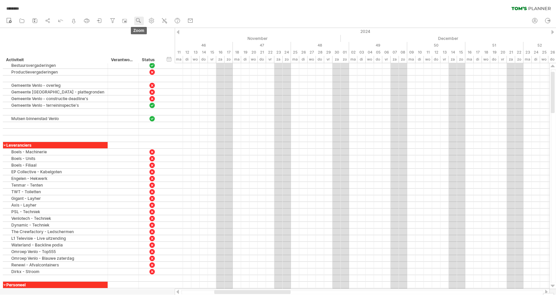
click at [138, 20] on use at bounding box center [138, 20] width 7 height 7
click at [152, 28] on div "Maand" at bounding box center [159, 28] width 37 height 11
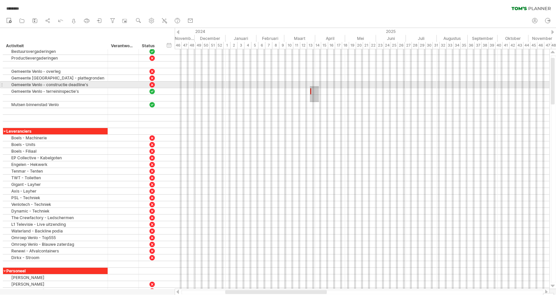
drag, startPoint x: 319, startPoint y: 102, endPoint x: 302, endPoint y: 66, distance: 40.0
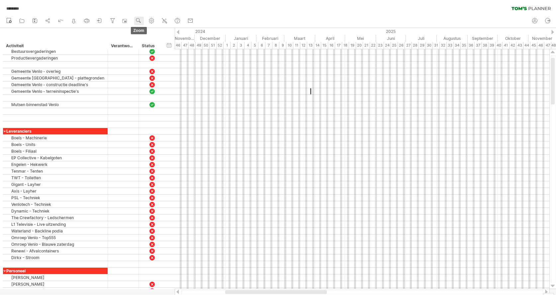
click at [140, 21] on circle at bounding box center [138, 20] width 5 height 5
click at [172, 47] on div "Dag" at bounding box center [161, 51] width 37 height 11
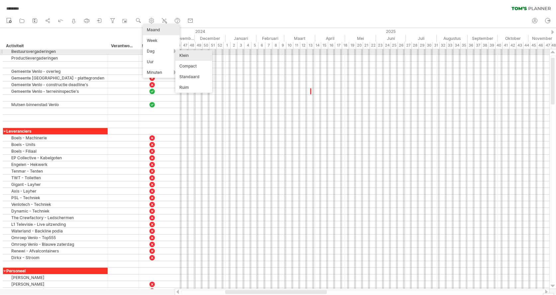
click at [191, 54] on div "Klein" at bounding box center [193, 55] width 37 height 11
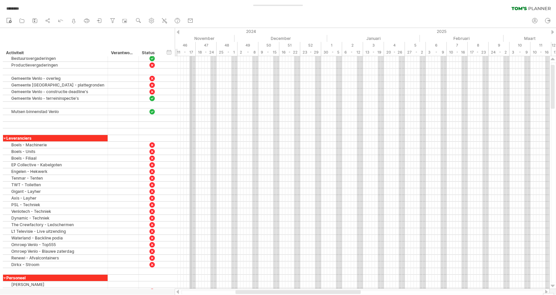
click at [191, 54] on div "11 - 17" at bounding box center [185, 52] width 21 height 7
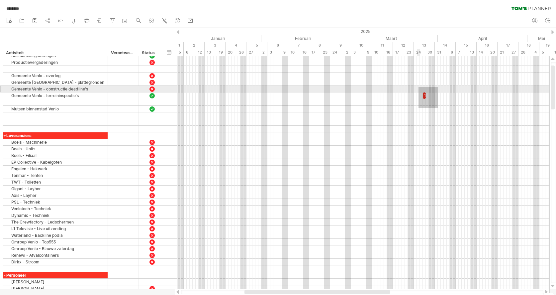
drag, startPoint x: 438, startPoint y: 107, endPoint x: 412, endPoint y: 77, distance: 39.4
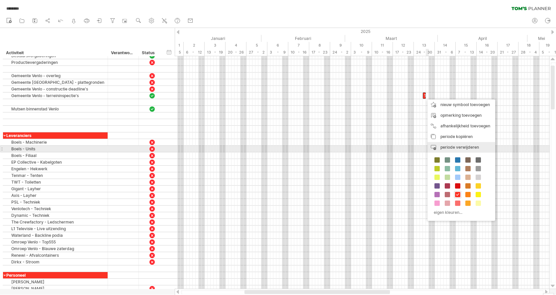
click at [448, 147] on span "periode verwijderen" at bounding box center [460, 147] width 39 height 5
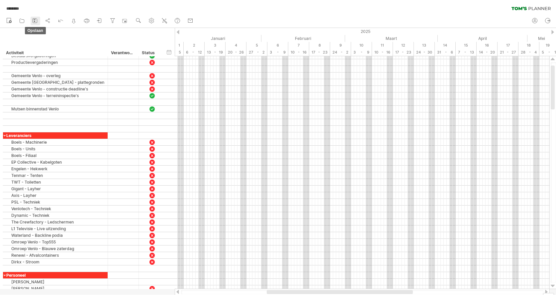
click at [35, 22] on icon at bounding box center [35, 20] width 7 height 7
click at [25, 21] on icon at bounding box center [22, 20] width 7 height 7
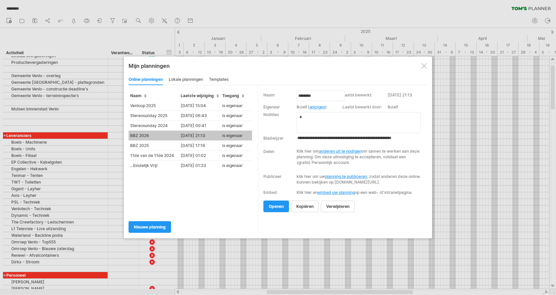
click at [158, 129] on td "Stereosunday 2024" at bounding box center [154, 126] width 51 height 10
type input "**********"
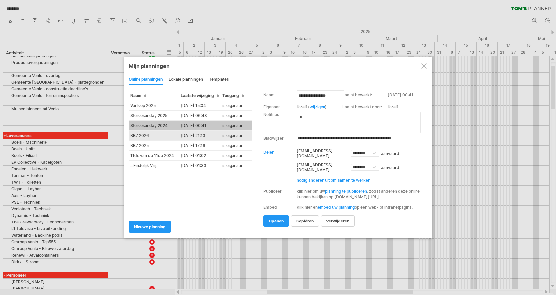
click at [155, 135] on td "BBZ 2026" at bounding box center [154, 136] width 51 height 10
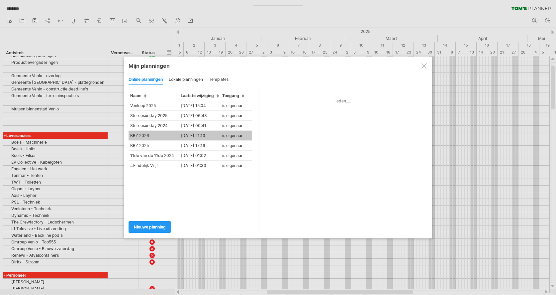
type input "********"
type input "**********"
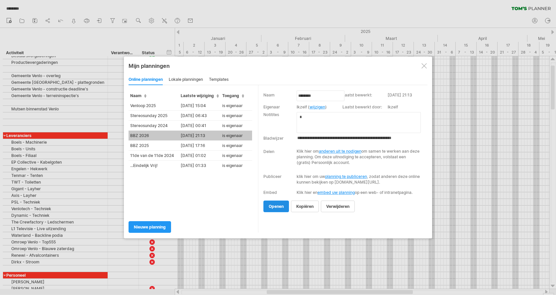
click at [277, 209] on span "openen" at bounding box center [276, 206] width 15 height 5
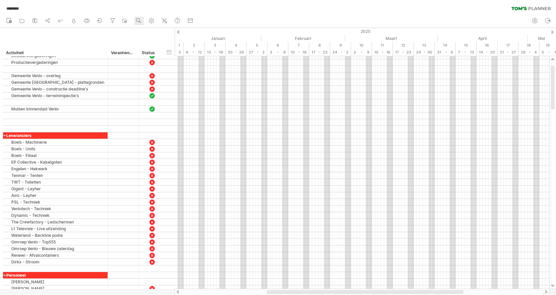
click at [138, 20] on use at bounding box center [138, 20] width 7 height 7
click at [160, 37] on div "Week" at bounding box center [160, 39] width 37 height 11
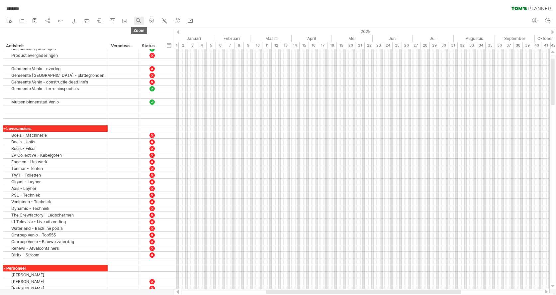
click at [138, 19] on use at bounding box center [138, 20] width 7 height 7
click at [152, 47] on div "Dag" at bounding box center [160, 49] width 37 height 11
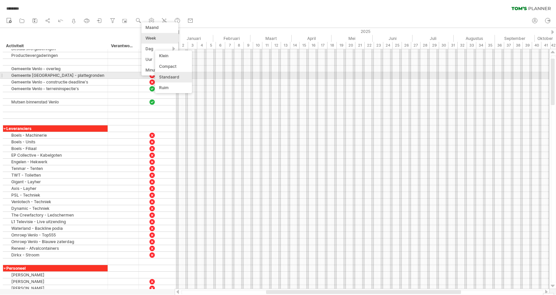
click at [176, 77] on div "Standaard" at bounding box center [173, 77] width 37 height 11
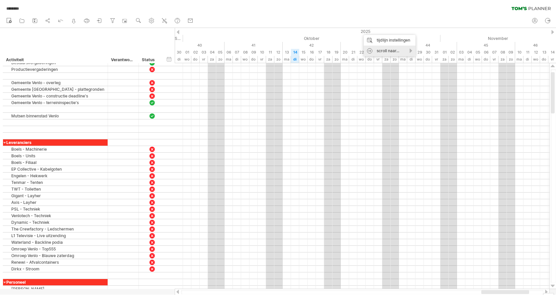
click at [385, 48] on div "scroll naar..." at bounding box center [390, 51] width 52 height 11
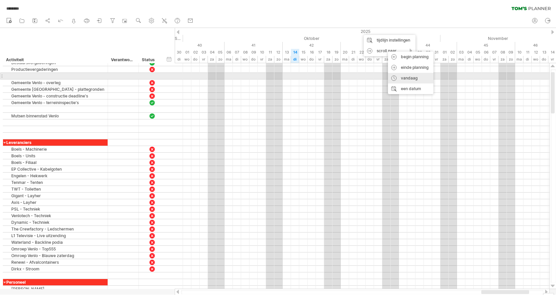
click at [415, 79] on div "vandaag" at bounding box center [411, 78] width 46 height 11
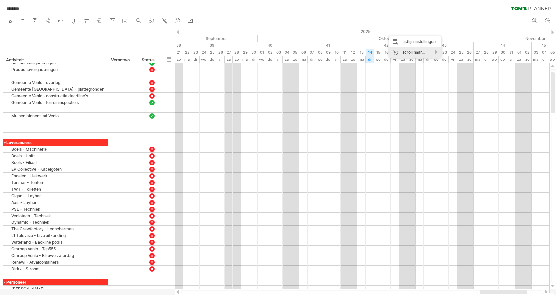
click at [404, 50] on div "scroll naar..." at bounding box center [416, 52] width 52 height 11
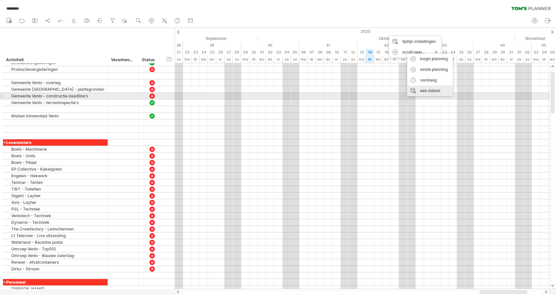
click at [439, 93] on div "een datum" at bounding box center [430, 90] width 46 height 11
click at [471, 98] on link "volgende" at bounding box center [470, 97] width 5 height 5
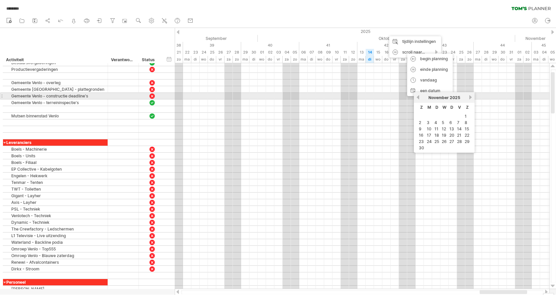
click at [471, 98] on link "volgende" at bounding box center [470, 97] width 5 height 5
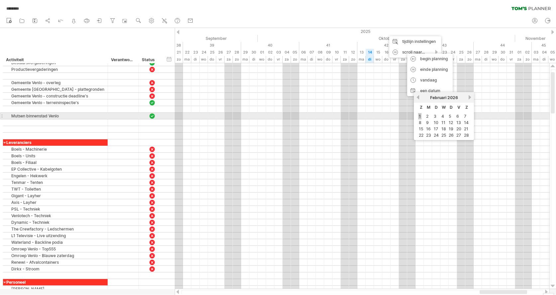
click at [421, 116] on link "1" at bounding box center [419, 116] width 3 height 6
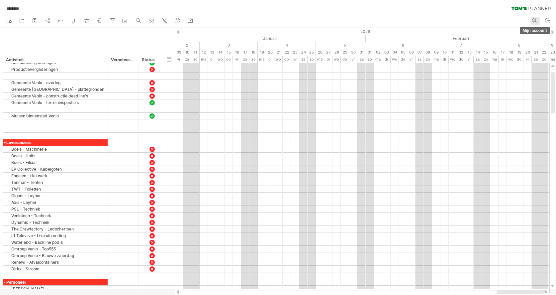
click at [537, 21] on icon at bounding box center [535, 20] width 7 height 7
type input "**********"
type input "*********"
type input "**********"
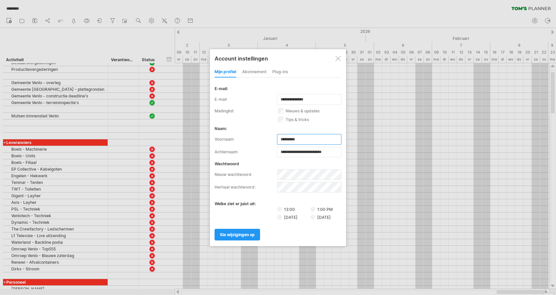
click at [297, 138] on input "*********" at bounding box center [309, 139] width 64 height 11
click at [262, 67] on div "abonnement" at bounding box center [254, 72] width 24 height 11
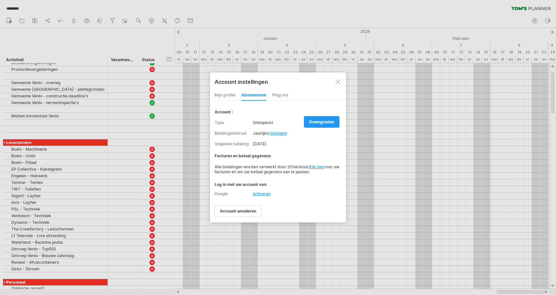
click at [279, 95] on div "Plug-ins" at bounding box center [281, 95] width 16 height 11
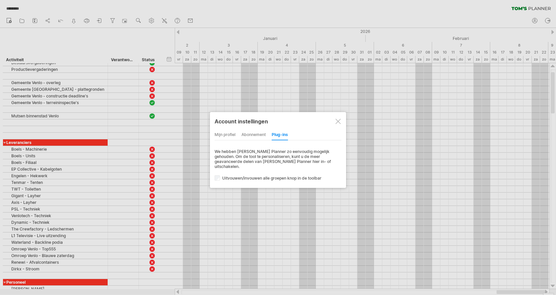
click at [225, 140] on div "mijn profiel" at bounding box center [225, 135] width 21 height 11
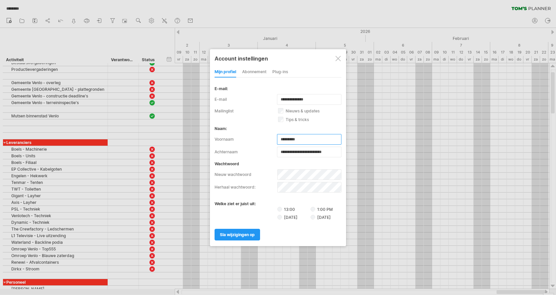
click at [302, 140] on input "*********" at bounding box center [309, 139] width 64 height 11
drag, startPoint x: 313, startPoint y: 138, endPoint x: 255, endPoint y: 135, distance: 57.9
click at [255, 135] on div "voornaam *********" at bounding box center [278, 139] width 127 height 11
click at [291, 149] on input "**********" at bounding box center [309, 152] width 64 height 11
type input "**********"
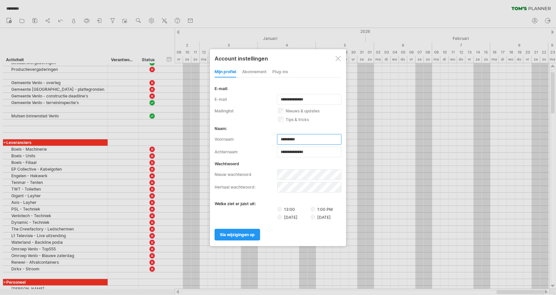
click at [302, 137] on input "*********" at bounding box center [309, 139] width 64 height 11
type input "*"
type input "**********"
click at [246, 236] on span "sla wijzigingen op" at bounding box center [237, 234] width 35 height 5
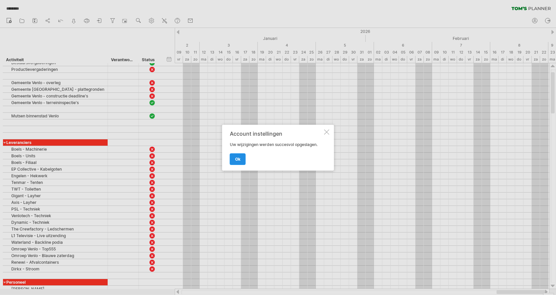
click at [239, 158] on span "ok" at bounding box center [237, 159] width 5 height 5
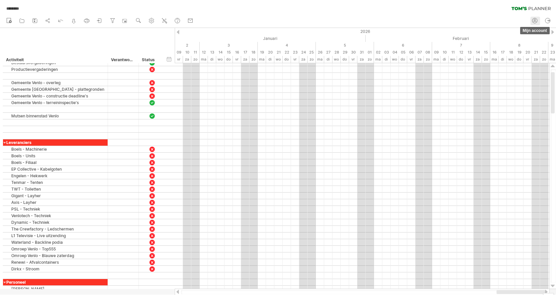
click at [535, 17] on icon at bounding box center [535, 20] width 7 height 7
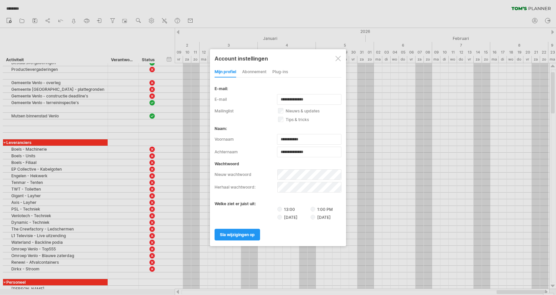
click at [249, 65] on div "Account instellingen mijn profiel abonnement Plug-ins subscription members char…" at bounding box center [278, 147] width 136 height 197
click at [252, 71] on div "abonnement" at bounding box center [254, 72] width 24 height 11
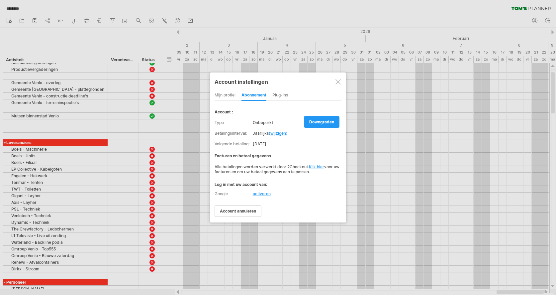
click at [283, 92] on div "Plug-ins" at bounding box center [281, 95] width 16 height 11
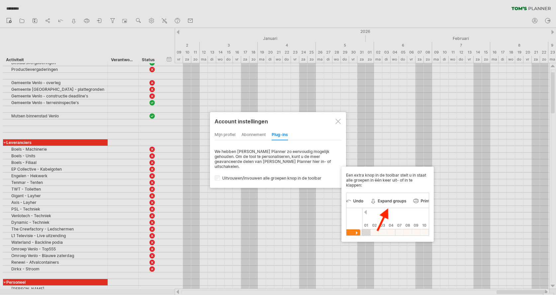
click at [238, 175] on label "uitvouwen/invouwen alle groepen knop in de toolbar" at bounding box center [282, 177] width 135 height 5
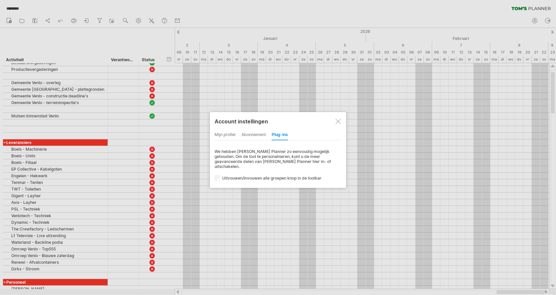
click at [235, 170] on div "We hebben [PERSON_NAME] Planner zo eenvoudig mogelijk gehouden. Om de tool te p…" at bounding box center [278, 165] width 127 height 32
click at [235, 175] on label "uitvouwen/invouwen alle groepen knop in de toolbar" at bounding box center [282, 177] width 135 height 5
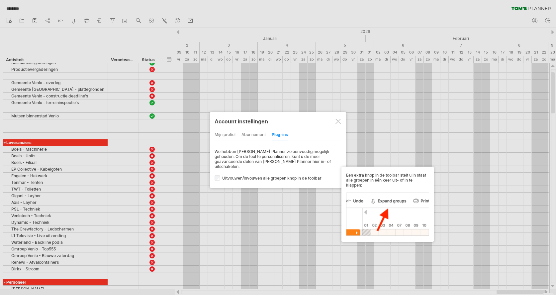
click at [252, 175] on label "uitvouwen/invouwen alle groepen knop in de toolbar" at bounding box center [282, 177] width 135 height 5
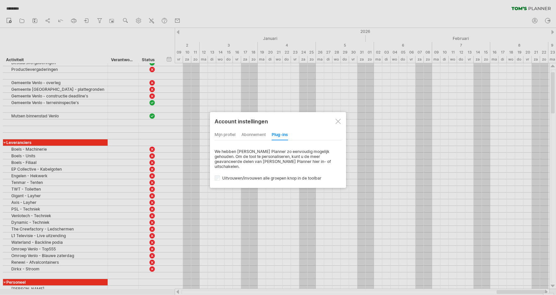
click at [252, 175] on label "uitvouwen/invouwen alle groepen knop in de toolbar" at bounding box center [282, 177] width 135 height 5
click at [338, 123] on div at bounding box center [338, 121] width 5 height 5
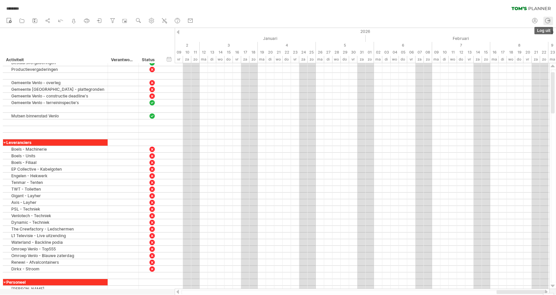
click at [549, 21] on icon at bounding box center [548, 20] width 7 height 7
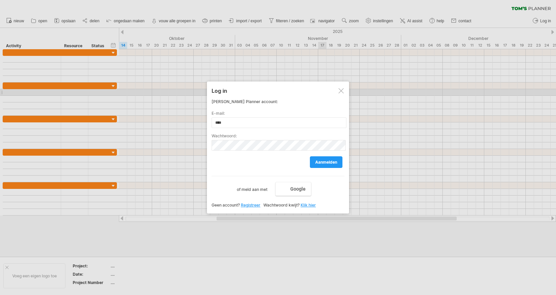
type input "**********"
click at [326, 161] on span "aanmelden" at bounding box center [326, 162] width 22 height 5
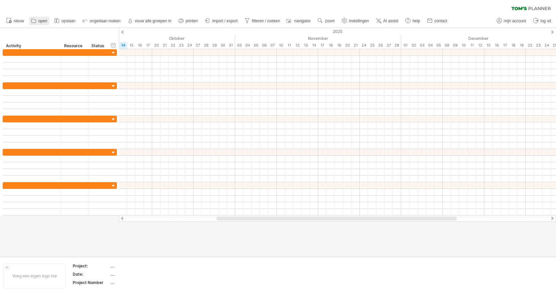
click at [35, 21] on icon at bounding box center [33, 20] width 7 height 7
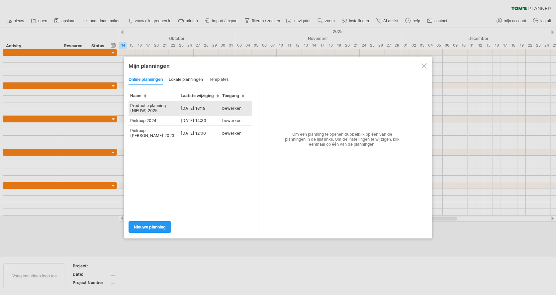
click at [202, 110] on td "[DATE] 18:19" at bounding box center [200, 108] width 42 height 15
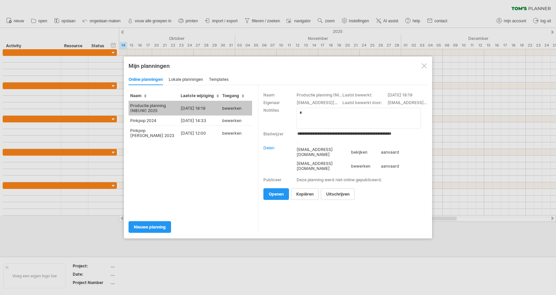
scroll to position [8, 0]
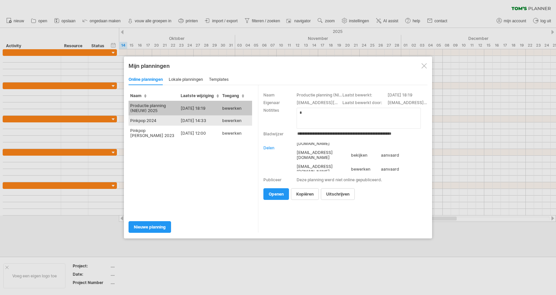
click at [194, 121] on td "[DATE] 14:33" at bounding box center [200, 121] width 42 height 10
type input "**********"
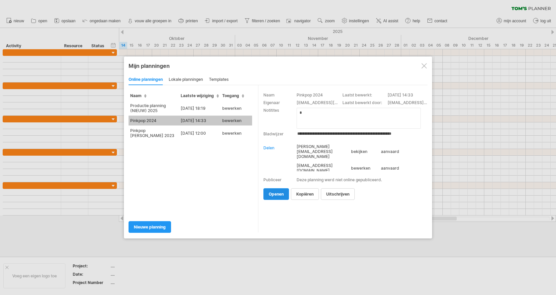
click at [278, 196] on span "openen" at bounding box center [276, 193] width 15 height 5
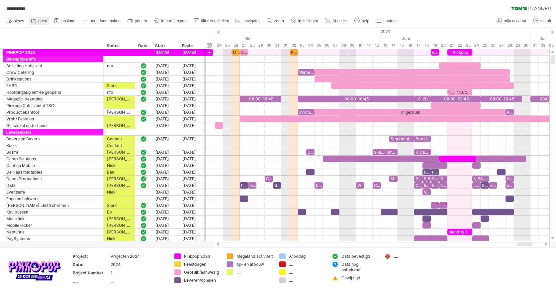
click at [34, 22] on icon at bounding box center [33, 20] width 7 height 7
click at [177, 19] on span "import / export" at bounding box center [175, 21] width 26 height 5
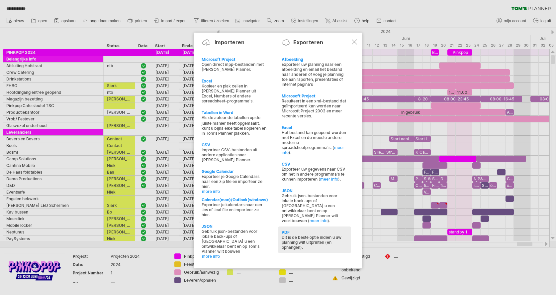
click at [304, 241] on div "Dit is de beste optie indien u uw planning wilt uitprinten (en ophangen)." at bounding box center [315, 242] width 66 height 15
select select "**"
type input "********"
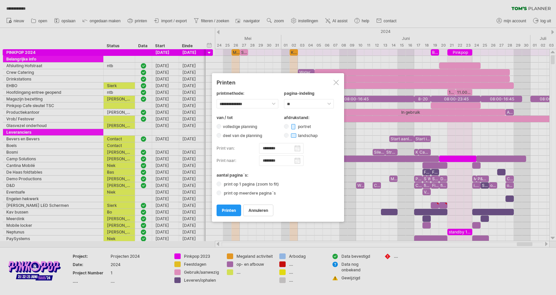
click at [233, 125] on label "volledige planning" at bounding box center [242, 126] width 42 height 5
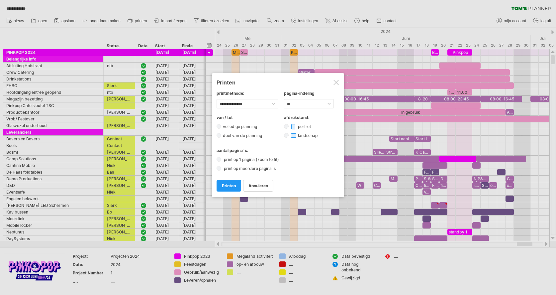
click at [238, 160] on label "print op 1 pagina (zoom to fit)" at bounding box center [253, 159] width 62 height 5
click at [230, 183] on link "printen" at bounding box center [229, 186] width 25 height 12
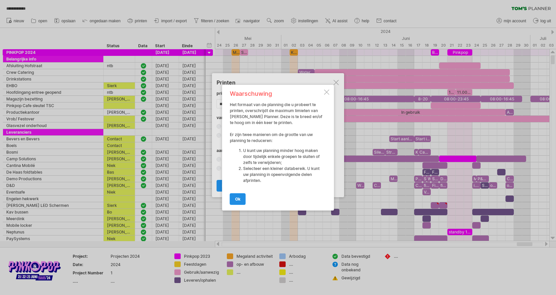
click at [238, 198] on span "ok" at bounding box center [237, 198] width 5 height 5
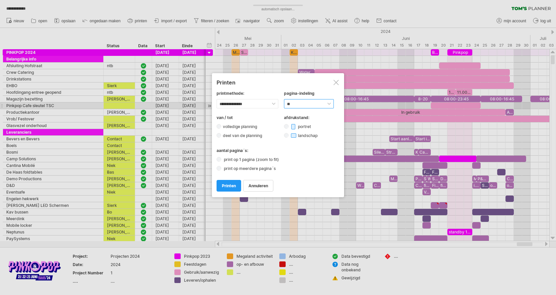
select select "**"
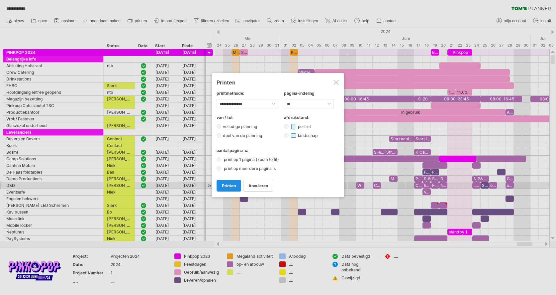
click at [231, 187] on span "printen" at bounding box center [229, 185] width 14 height 5
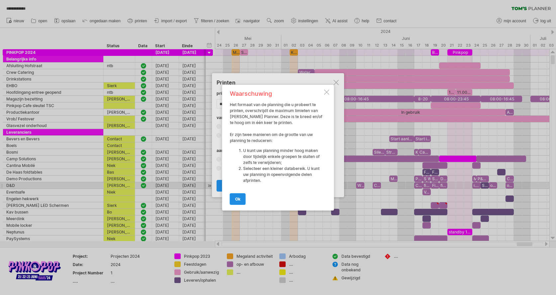
click at [236, 197] on span "ok" at bounding box center [237, 198] width 5 height 5
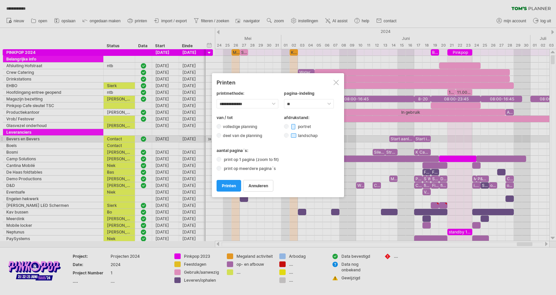
click at [300, 136] on label "landschap" at bounding box center [306, 135] width 35 height 5
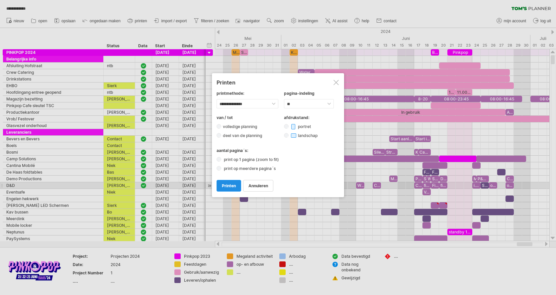
click at [230, 186] on span "printen" at bounding box center [229, 185] width 14 height 5
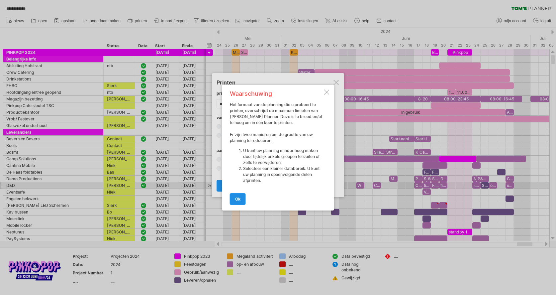
click at [242, 200] on link "ok" at bounding box center [238, 199] width 16 height 12
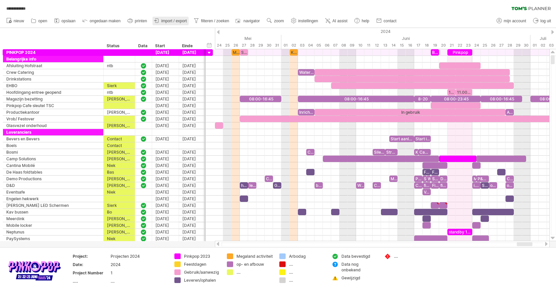
click at [175, 21] on span "import / export" at bounding box center [175, 21] width 26 height 5
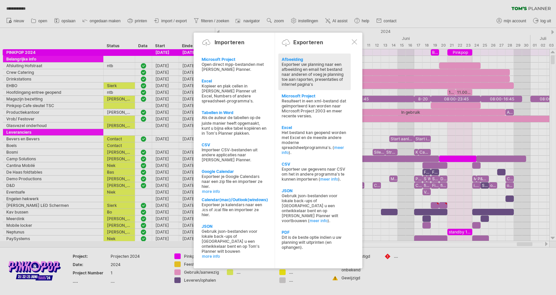
click at [310, 77] on div "Exporteer uw planning naar een afbeelding en email het bestand naar anderen of …" at bounding box center [315, 74] width 66 height 25
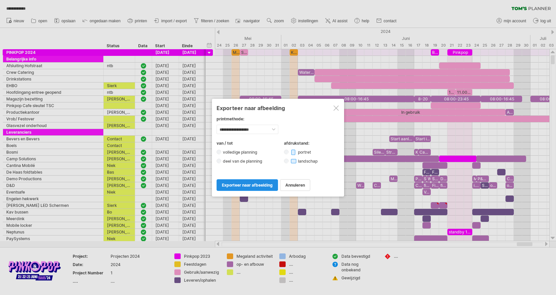
click at [249, 187] on span "exporteer naar afbeelding" at bounding box center [247, 184] width 51 height 5
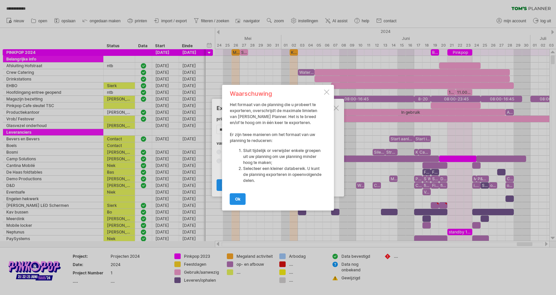
click at [241, 197] on link "ok" at bounding box center [238, 199] width 16 height 12
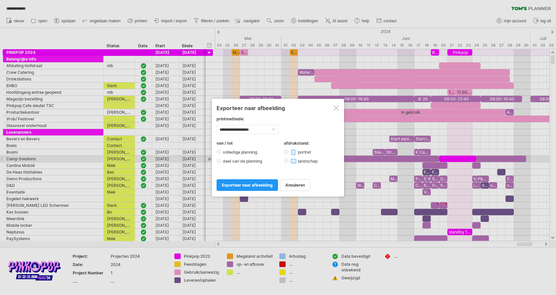
click at [243, 162] on label "deel van de planning" at bounding box center [244, 161] width 47 height 5
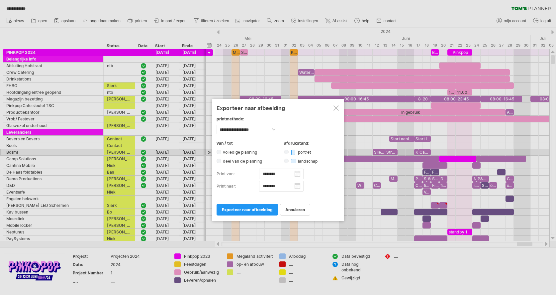
click at [244, 149] on div "volledige planning" at bounding box center [278, 152] width 123 height 6
click at [226, 154] on label "volledige planning" at bounding box center [242, 152] width 42 height 5
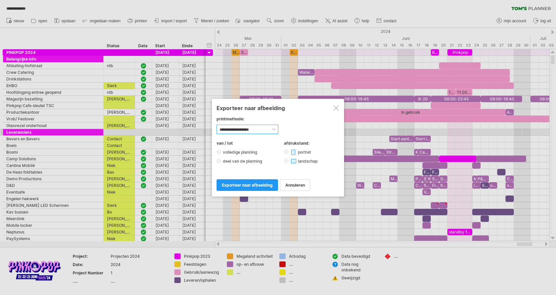
select select "*********"
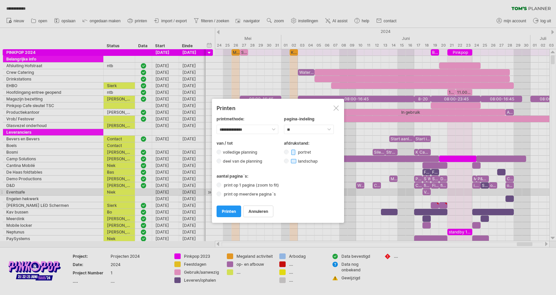
click at [242, 196] on label "print op meerdere pagina´s" at bounding box center [251, 193] width 59 height 5
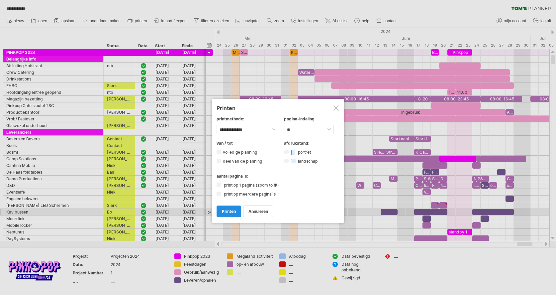
click at [232, 215] on link "printen" at bounding box center [229, 211] width 25 height 12
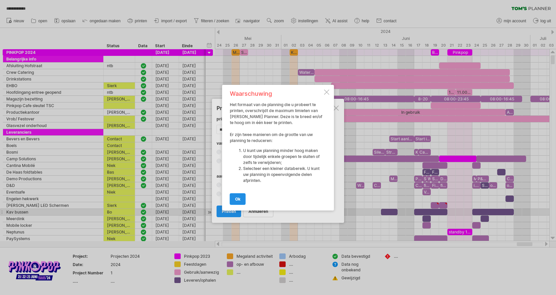
click at [240, 197] on span "ok" at bounding box center [237, 198] width 5 height 5
